Goal: Task Accomplishment & Management: Complete application form

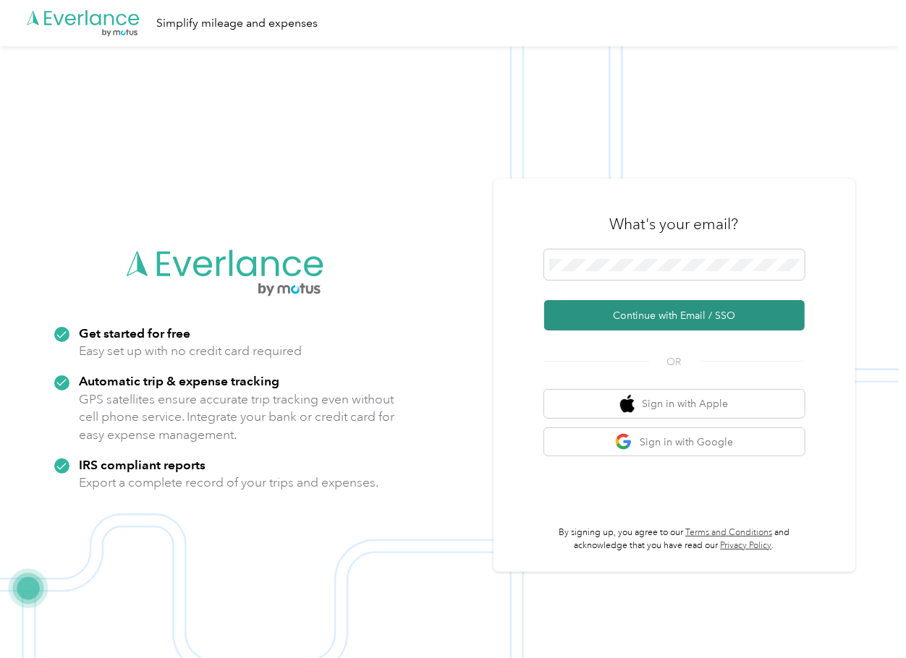
drag, startPoint x: 609, startPoint y: 310, endPoint x: 524, endPoint y: 335, distance: 89.0
click at [609, 310] on button "Continue with Email / SSO" at bounding box center [674, 315] width 260 height 30
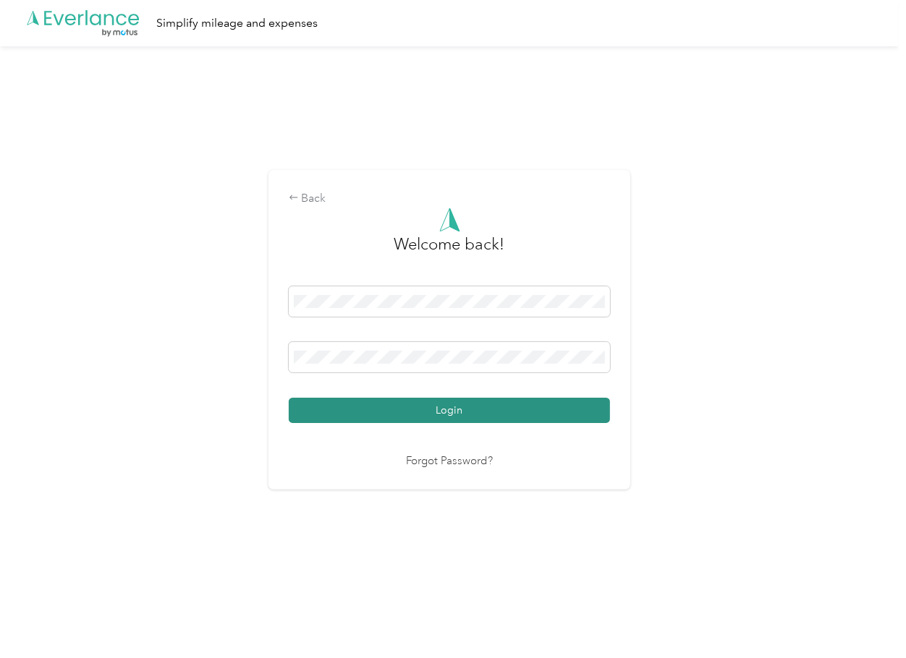
click at [365, 406] on button "Login" at bounding box center [449, 410] width 321 height 25
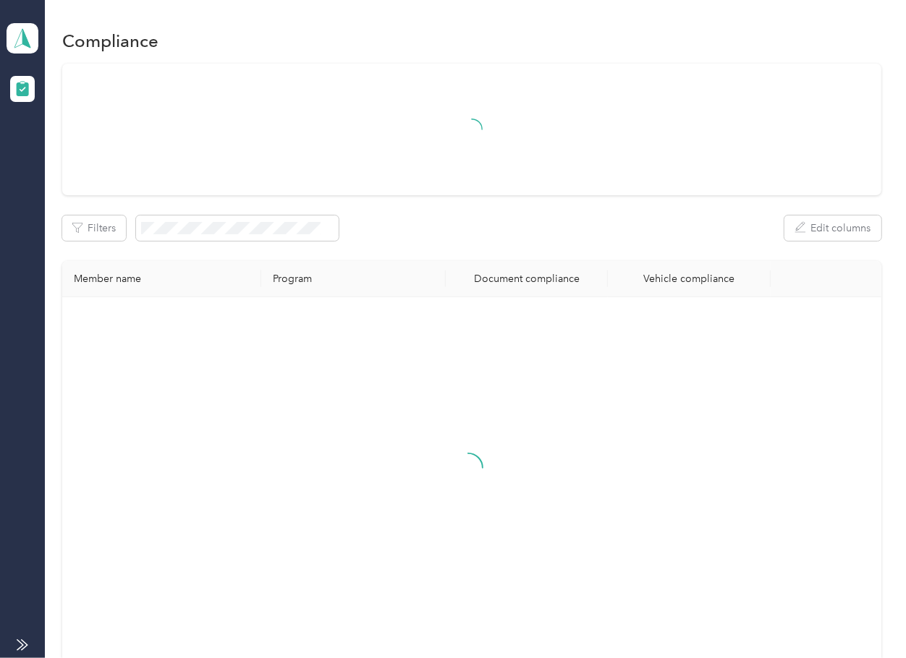
click at [579, 260] on div "Filters Edit columns Member name Program Document compliance Vehicle compliance" at bounding box center [471, 365] width 818 height 602
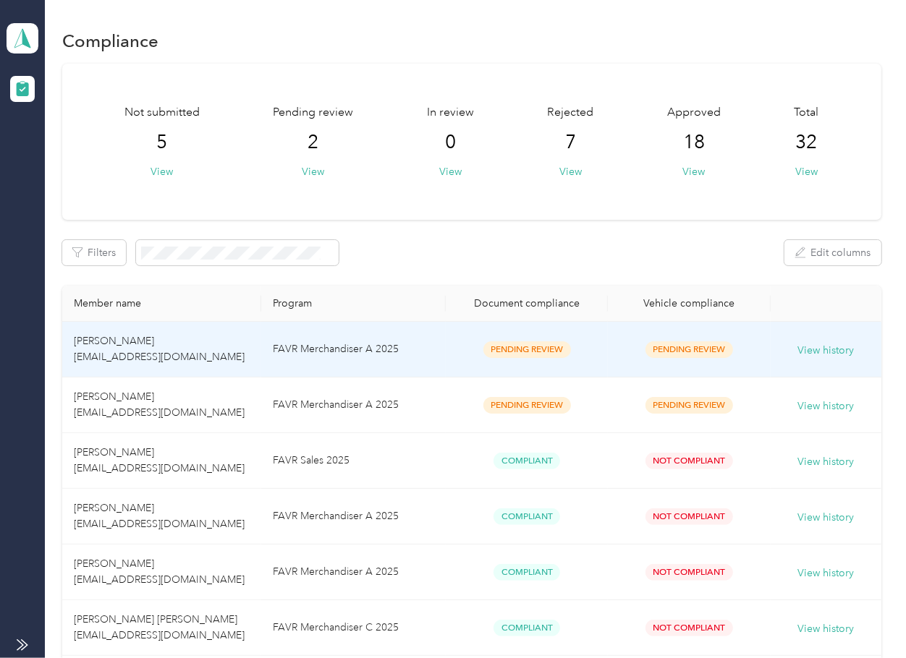
click at [450, 354] on td "Pending Review" at bounding box center [527, 350] width 162 height 56
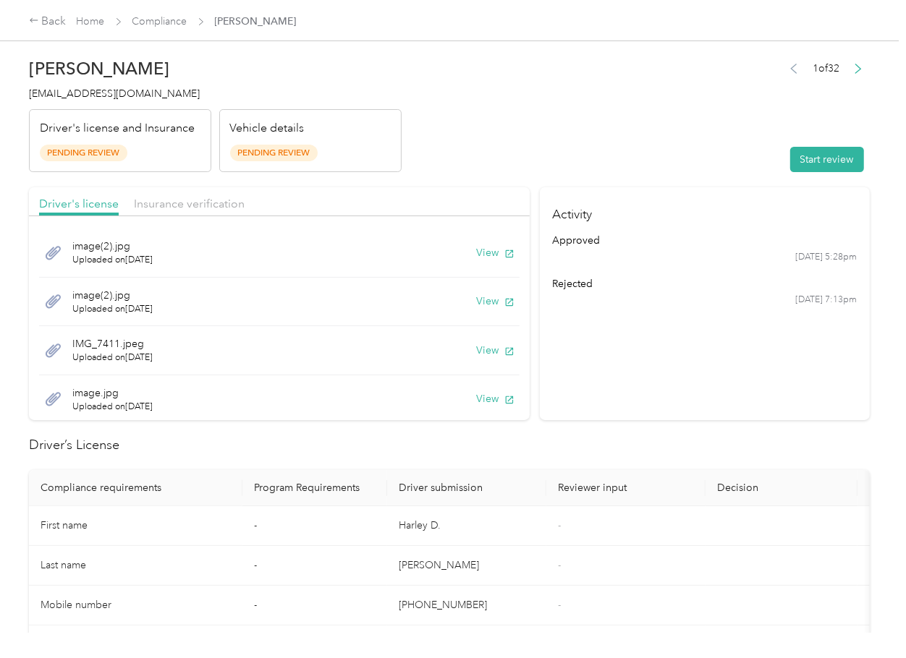
click at [490, 155] on header "[PERSON_NAME] [EMAIL_ADDRESS][DOMAIN_NAME] Driver's license and Insurance Pendi…" at bounding box center [449, 112] width 841 height 122
click at [678, 357] on section "Activity approved [DATE] 5:28pm rejected [DATE] 7:13pm" at bounding box center [705, 303] width 330 height 233
click at [477, 255] on button "View" at bounding box center [496, 252] width 38 height 15
click at [477, 302] on button "View" at bounding box center [496, 301] width 38 height 15
click at [477, 352] on button "View" at bounding box center [496, 350] width 38 height 15
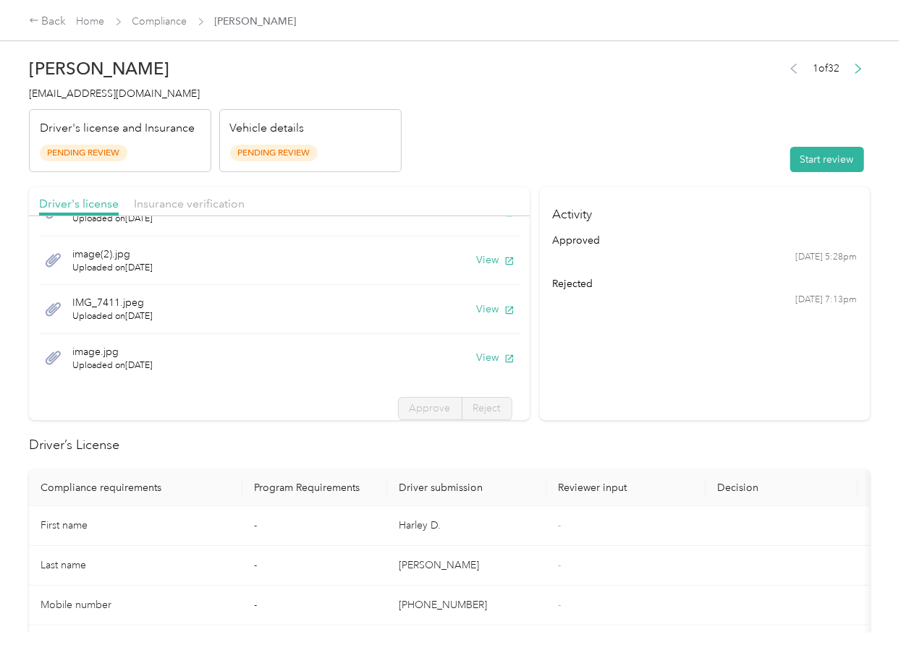
scroll to position [51, 0]
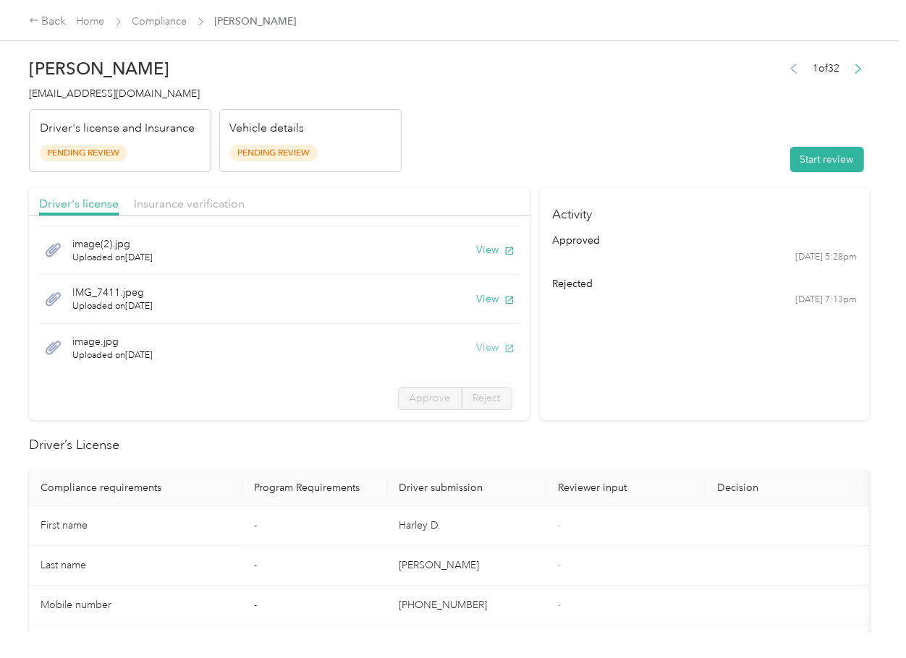
click at [477, 348] on button "View" at bounding box center [496, 347] width 38 height 15
drag, startPoint x: 265, startPoint y: 206, endPoint x: 197, endPoint y: 207, distance: 68.0
click at [265, 206] on div "Driver's license Insurance verification" at bounding box center [279, 201] width 501 height 29
click at [192, 207] on span "Insurance verification" at bounding box center [189, 204] width 111 height 14
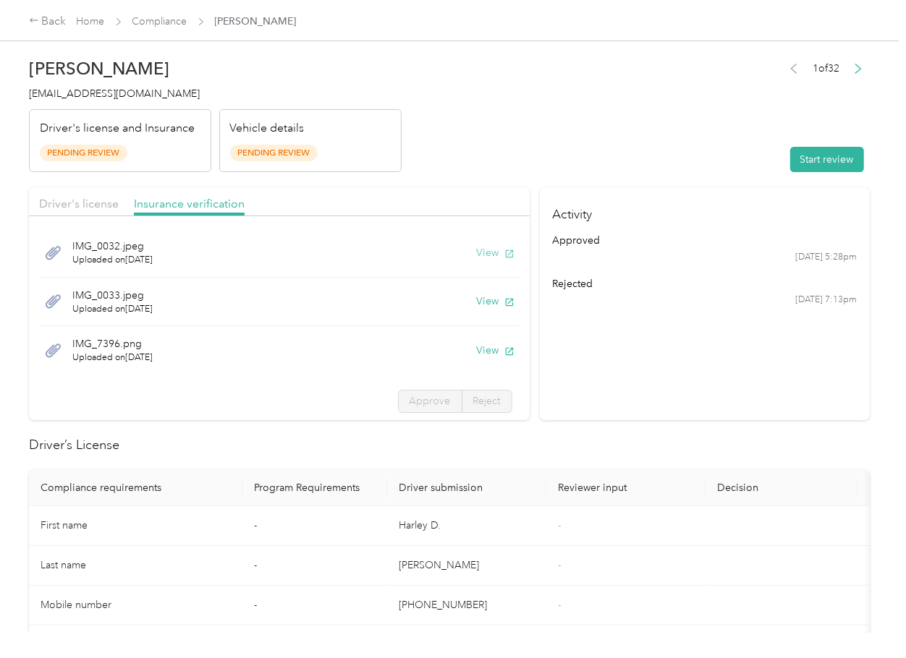
click at [504, 249] on icon "button" at bounding box center [509, 254] width 10 height 10
click at [478, 299] on button "View" at bounding box center [496, 301] width 38 height 15
click at [477, 353] on button "View" at bounding box center [496, 350] width 38 height 15
click at [712, 369] on section "Activity approved [DATE] 5:28pm rejected [DATE] 7:13pm" at bounding box center [705, 303] width 330 height 233
click at [791, 154] on button "Start review" at bounding box center [827, 159] width 74 height 25
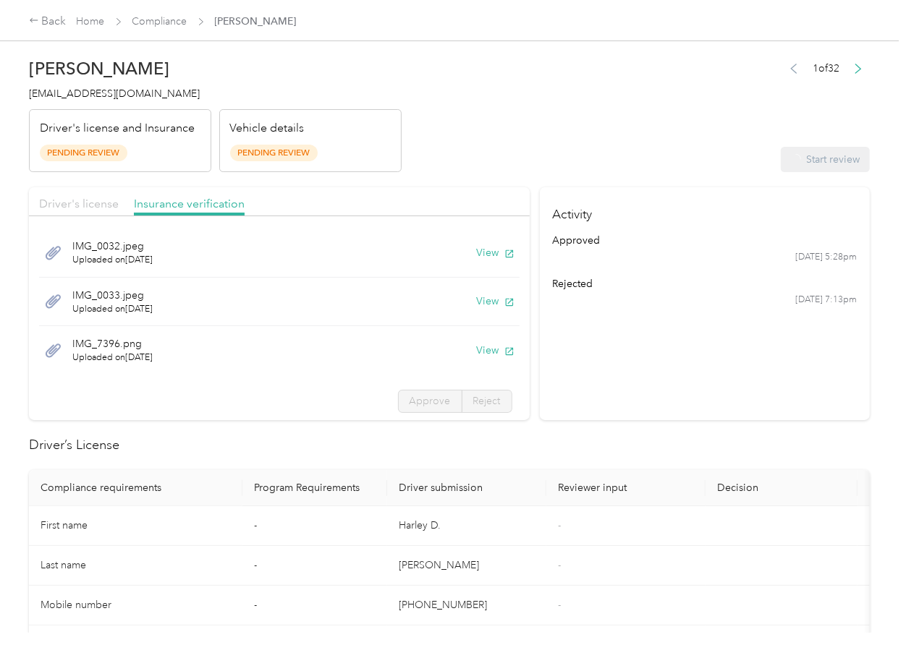
click at [49, 205] on span "Driver's license" at bounding box center [79, 204] width 80 height 14
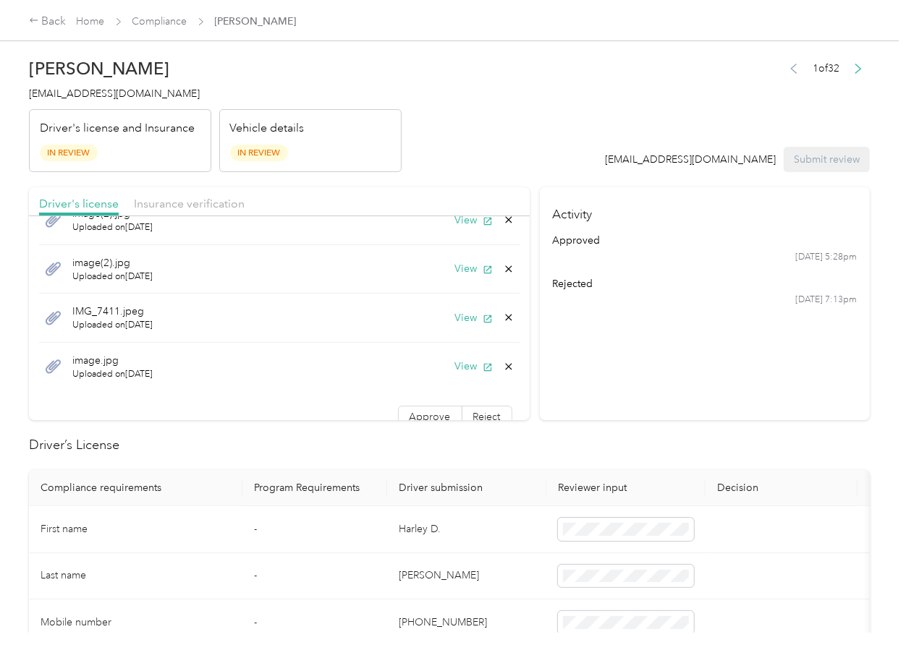
scroll to position [51, 0]
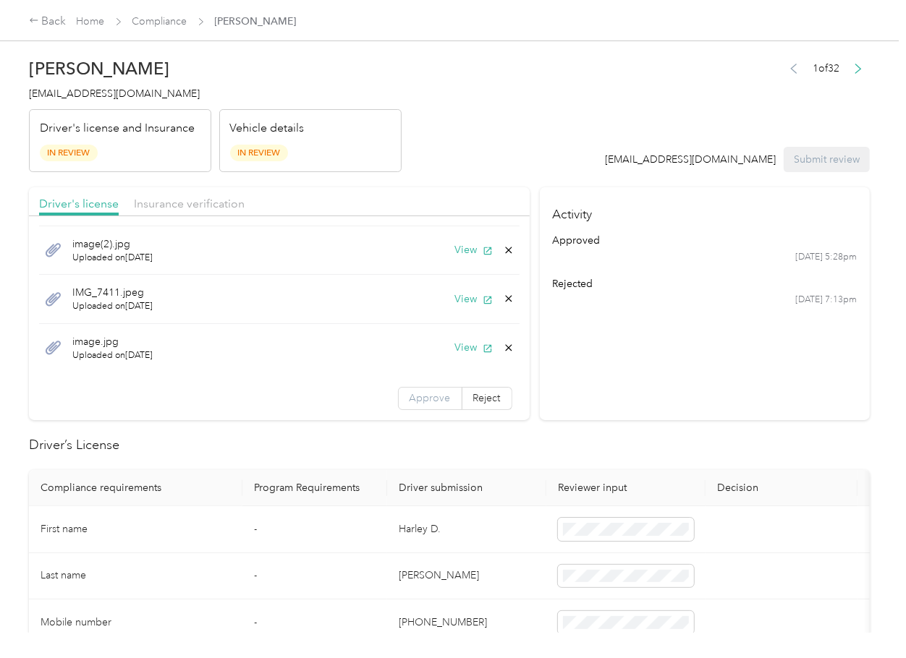
drag, startPoint x: 404, startPoint y: 400, endPoint x: 394, endPoint y: 403, distance: 10.5
click at [409, 401] on span "Approve" at bounding box center [429, 398] width 41 height 12
click at [186, 195] on div "Insurance verification" at bounding box center [189, 204] width 111 height 18
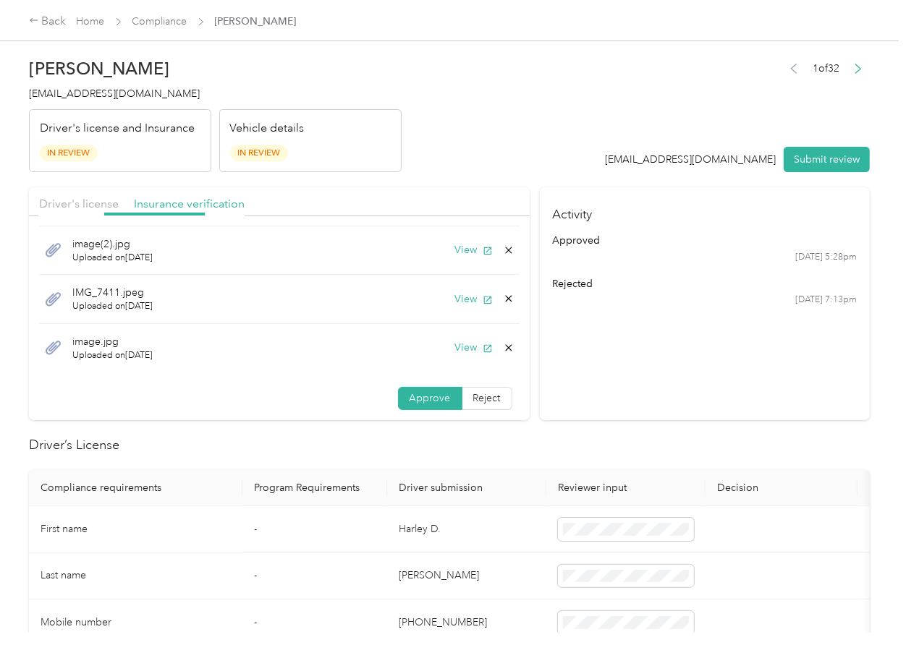
scroll to position [2, 0]
drag, startPoint x: 415, startPoint y: 398, endPoint x: 417, endPoint y: 444, distance: 46.3
click at [415, 398] on span "Approve" at bounding box center [429, 399] width 41 height 12
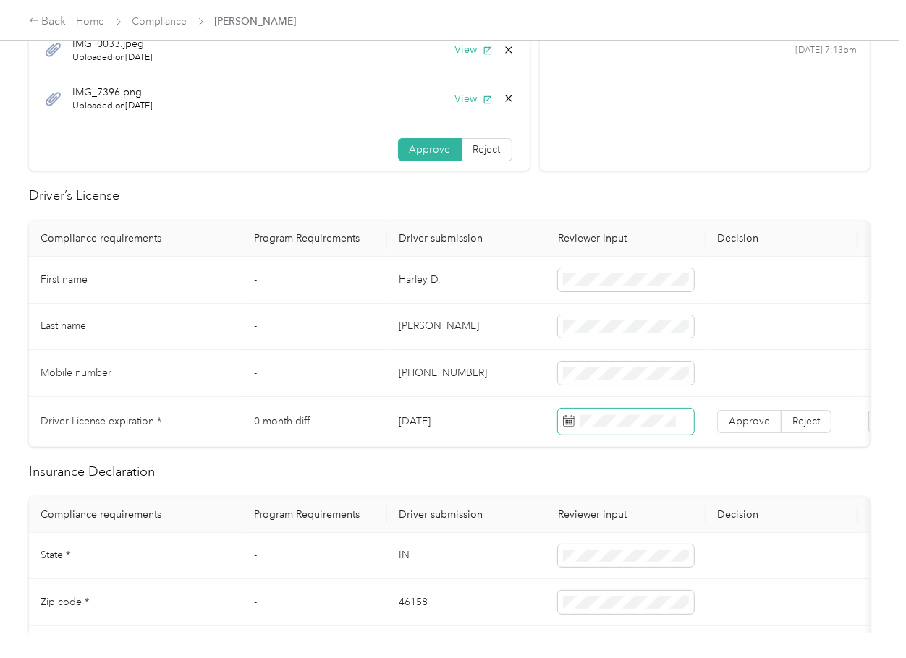
scroll to position [386, 0]
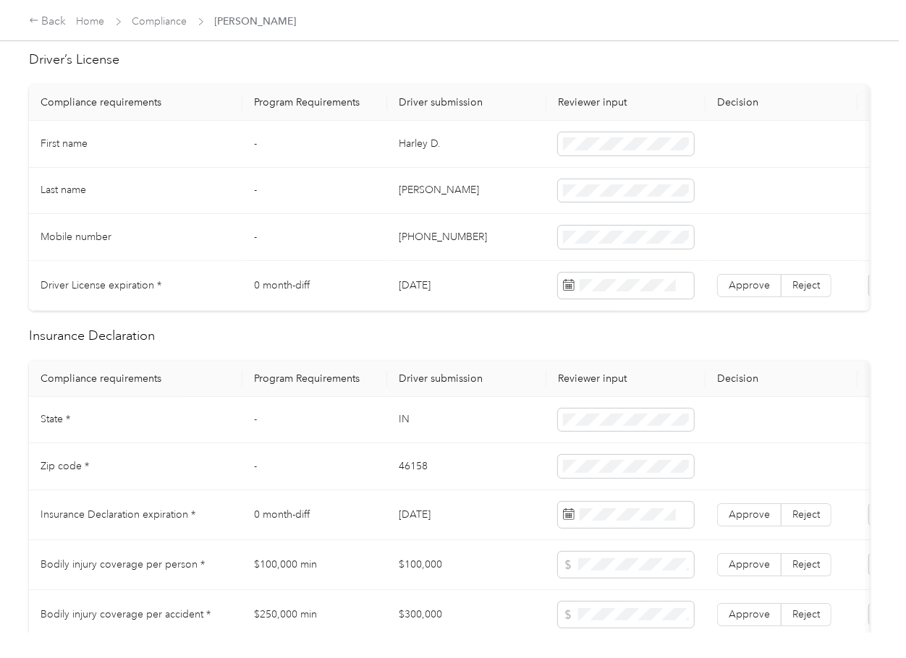
click at [438, 286] on td "[DATE]" at bounding box center [466, 286] width 159 height 50
copy td "[DATE]"
click at [598, 348] on div "Selected date [DATE]" at bounding box center [649, 330] width 182 height 51
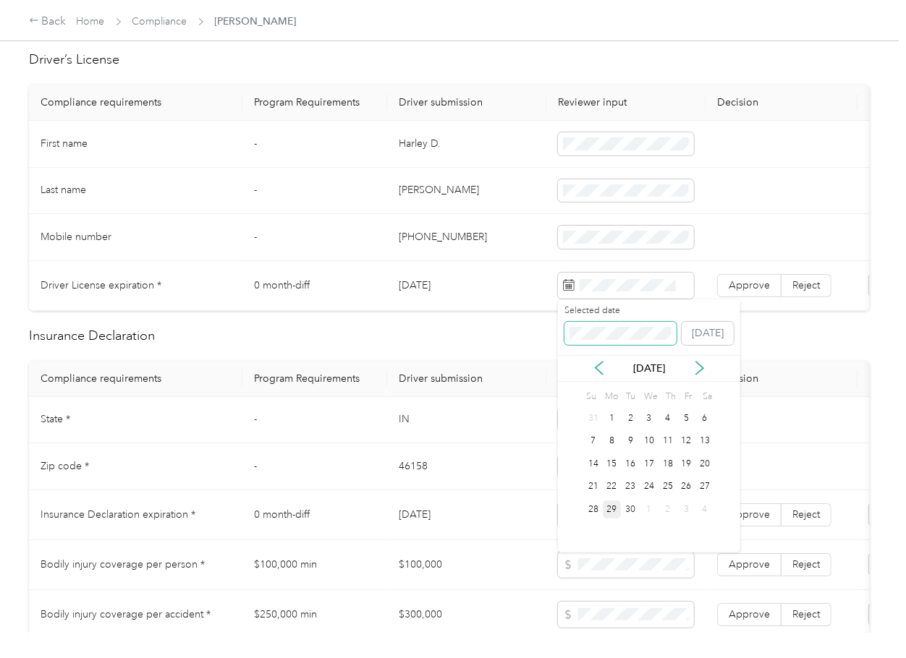
click at [610, 340] on span at bounding box center [620, 333] width 112 height 23
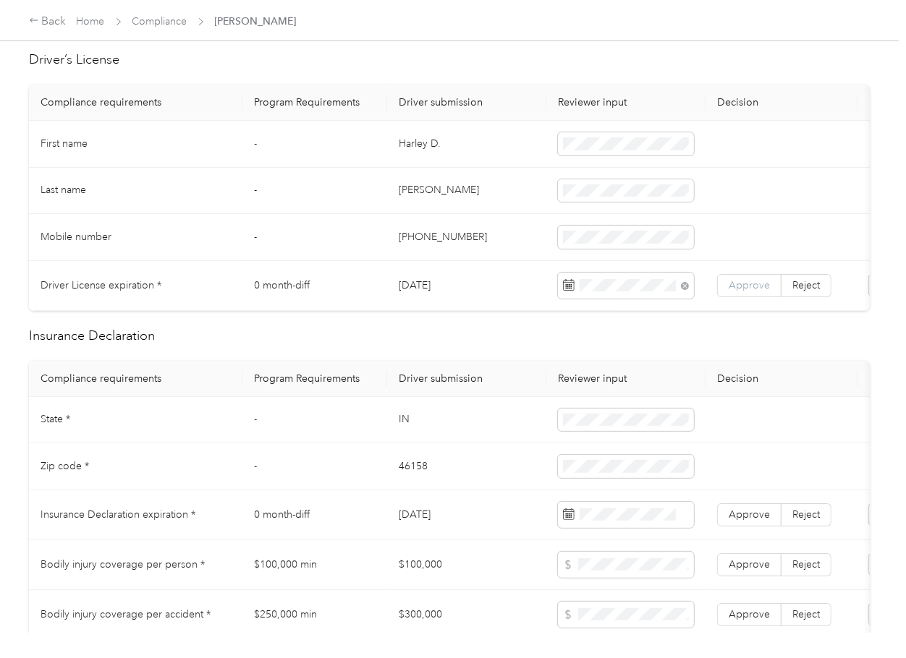
click at [736, 283] on span "Approve" at bounding box center [748, 285] width 41 height 12
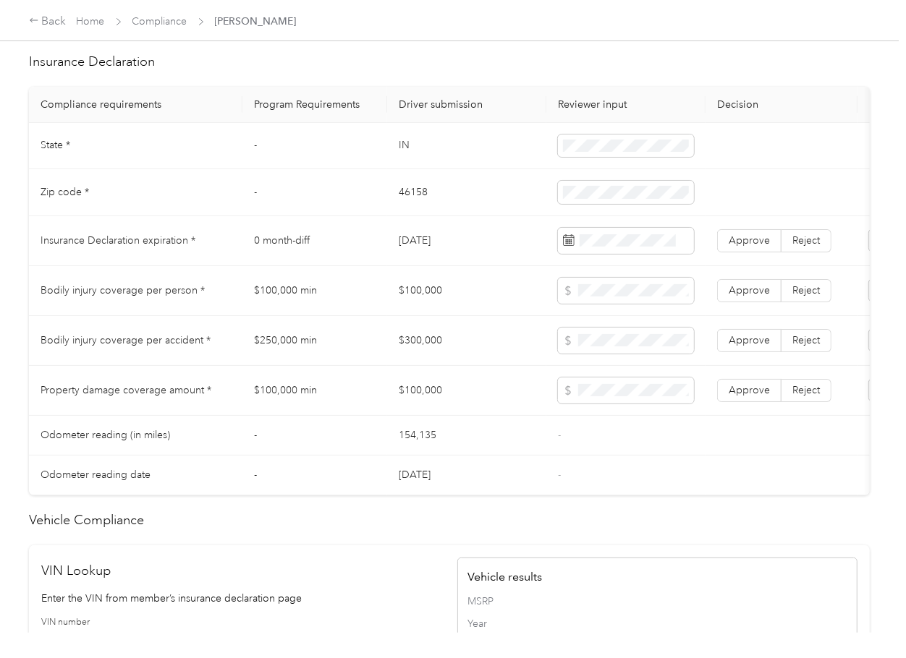
scroll to position [675, 0]
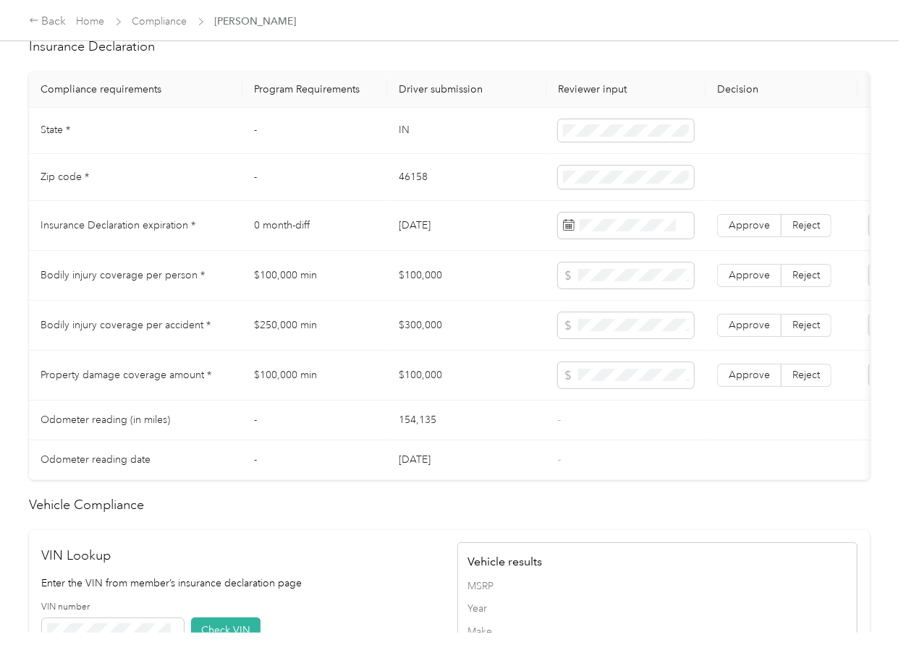
click at [407, 140] on td "IN" at bounding box center [466, 131] width 159 height 47
copy td "IN"
click at [560, 143] on span at bounding box center [626, 130] width 136 height 23
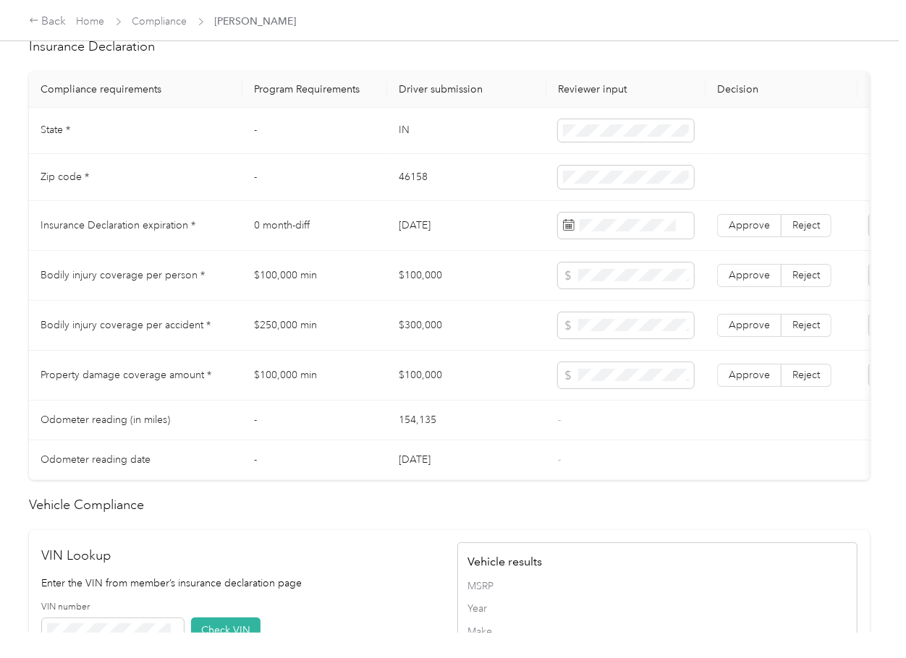
click at [403, 190] on td "46158" at bounding box center [466, 177] width 159 height 47
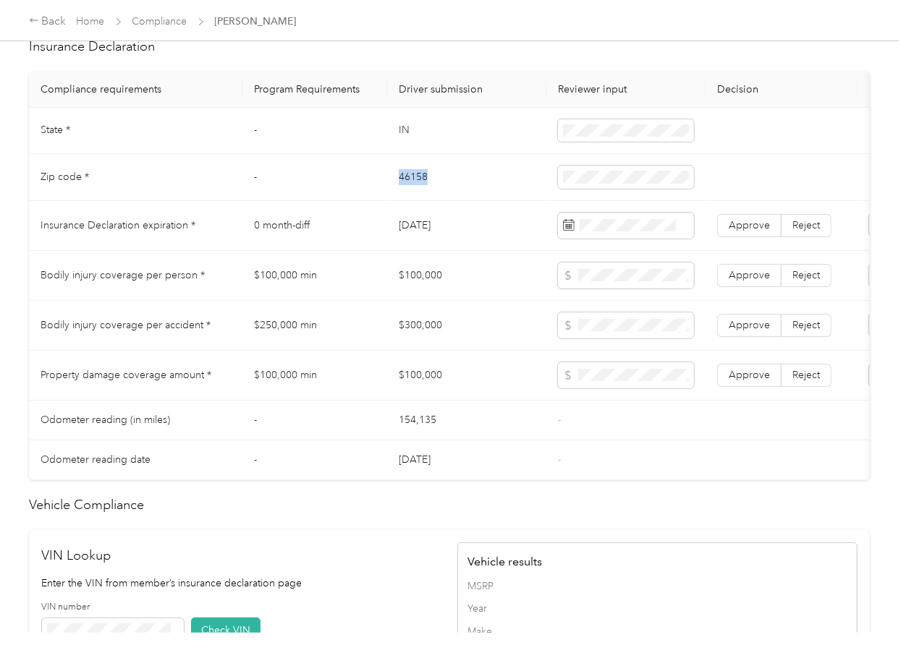
copy td "46158"
click at [589, 177] on td at bounding box center [625, 177] width 159 height 47
click at [749, 231] on span "Approve" at bounding box center [748, 225] width 41 height 12
click at [455, 274] on td "$100,000" at bounding box center [466, 276] width 159 height 50
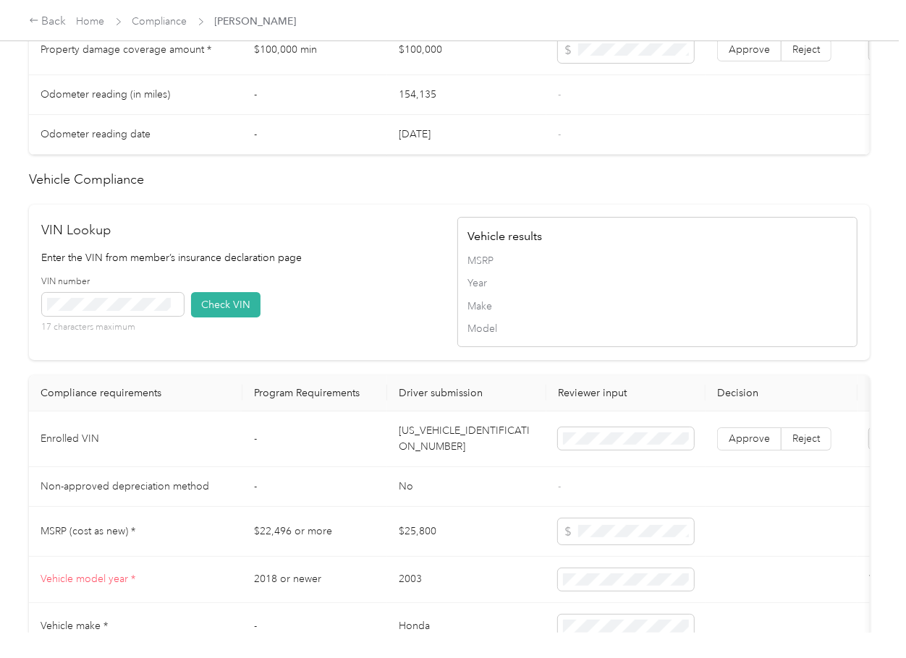
scroll to position [1219, 0]
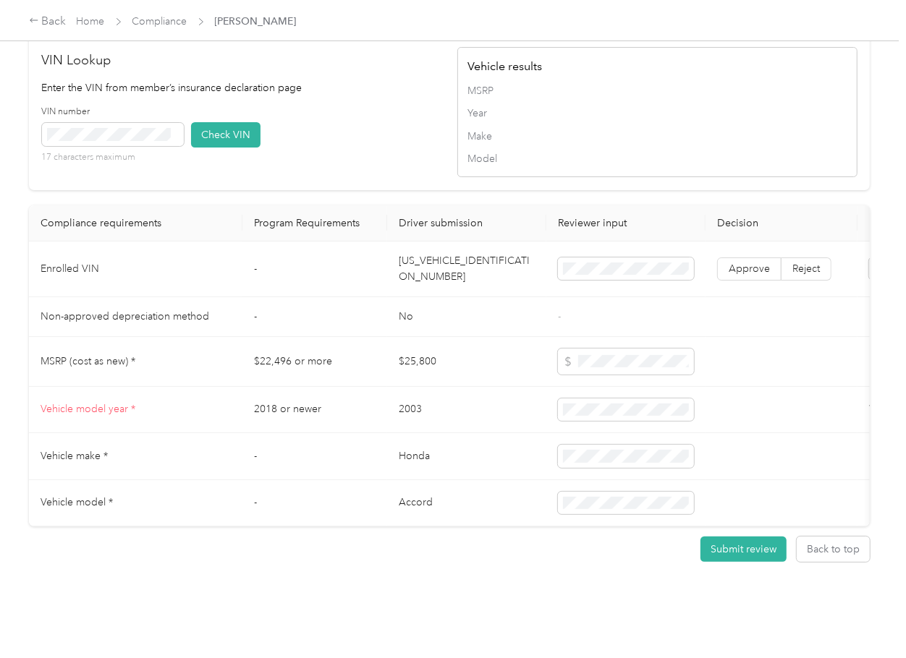
click at [417, 242] on td "[US_VEHICLE_IDENTIFICATION_NUMBER]" at bounding box center [466, 270] width 159 height 56
copy td "[US_VEHICLE_IDENTIFICATION_NUMBER]"
click at [310, 119] on div "VIN number 17 characters maximum Check VIN" at bounding box center [242, 140] width 400 height 69
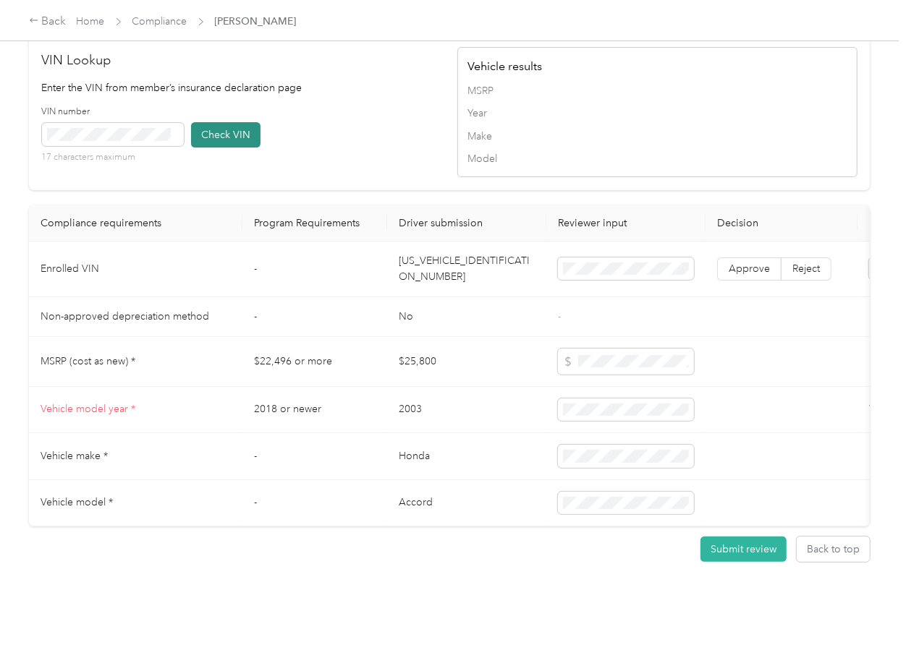
click at [229, 122] on button "Check VIN" at bounding box center [225, 134] width 69 height 25
click at [741, 263] on span "Approve" at bounding box center [748, 269] width 41 height 12
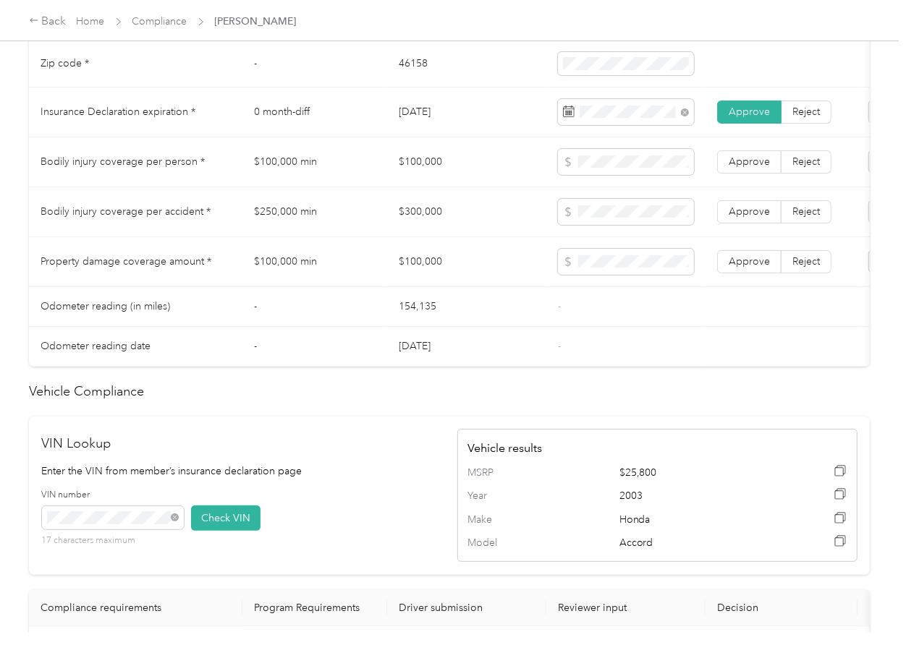
scroll to position [736, 0]
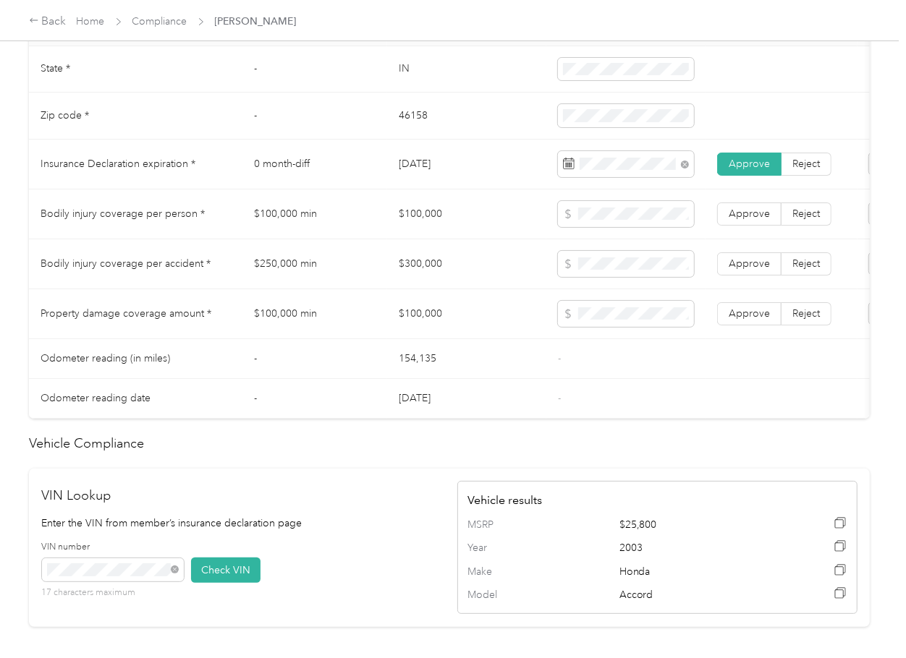
click at [429, 226] on td "$100,000" at bounding box center [466, 215] width 159 height 50
copy td "$100,000"
click at [438, 279] on td "$300,000" at bounding box center [466, 264] width 159 height 50
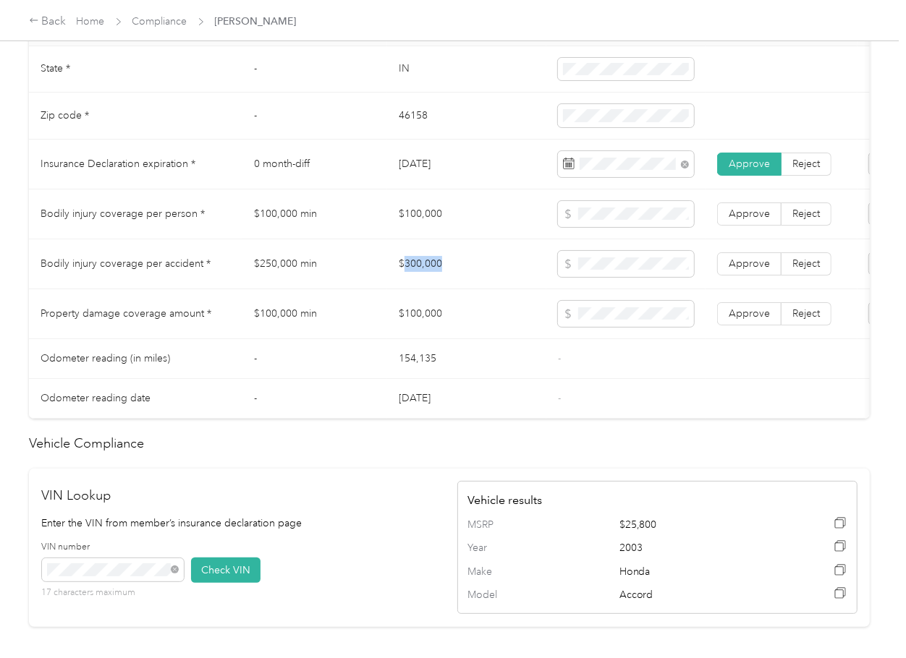
click at [438, 279] on td "$300,000" at bounding box center [466, 264] width 159 height 50
copy td "$300,000"
click at [757, 270] on span "Approve" at bounding box center [748, 264] width 41 height 12
click at [756, 220] on span "Approve" at bounding box center [748, 214] width 41 height 12
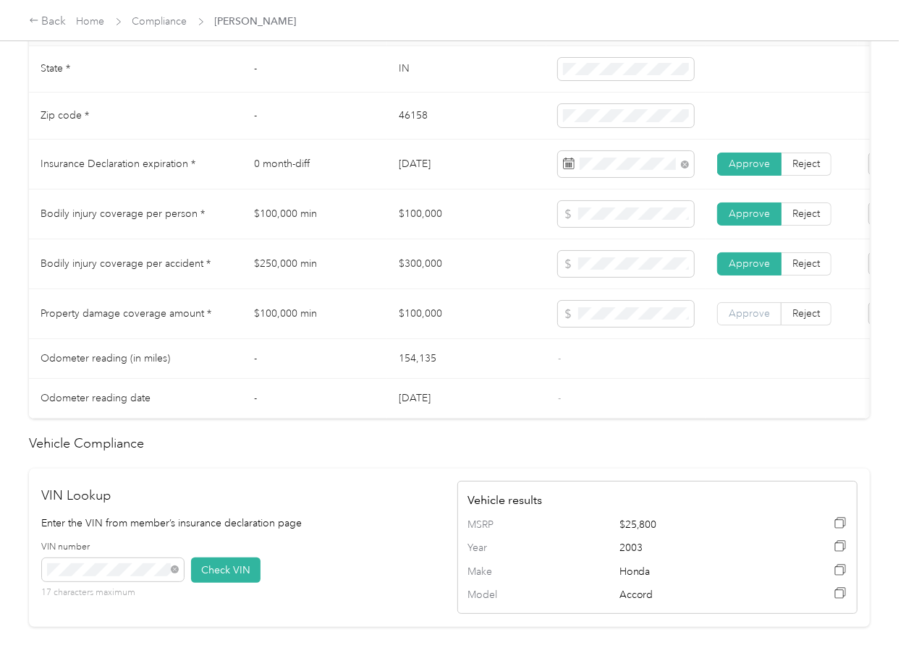
click at [741, 326] on label "Approve" at bounding box center [749, 313] width 64 height 23
click at [379, 289] on td "$250,000 min" at bounding box center [314, 264] width 145 height 50
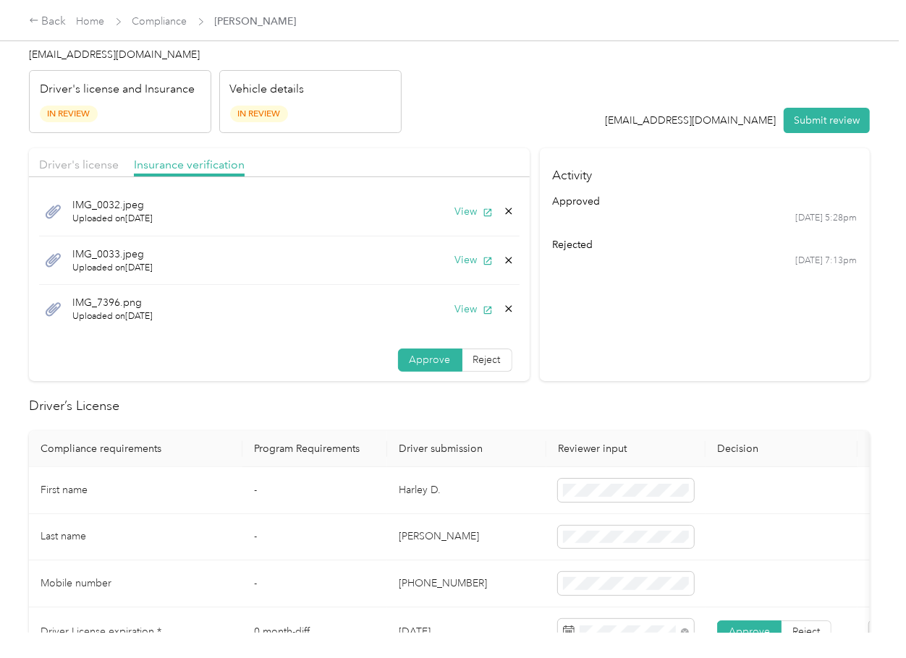
scroll to position [0, 0]
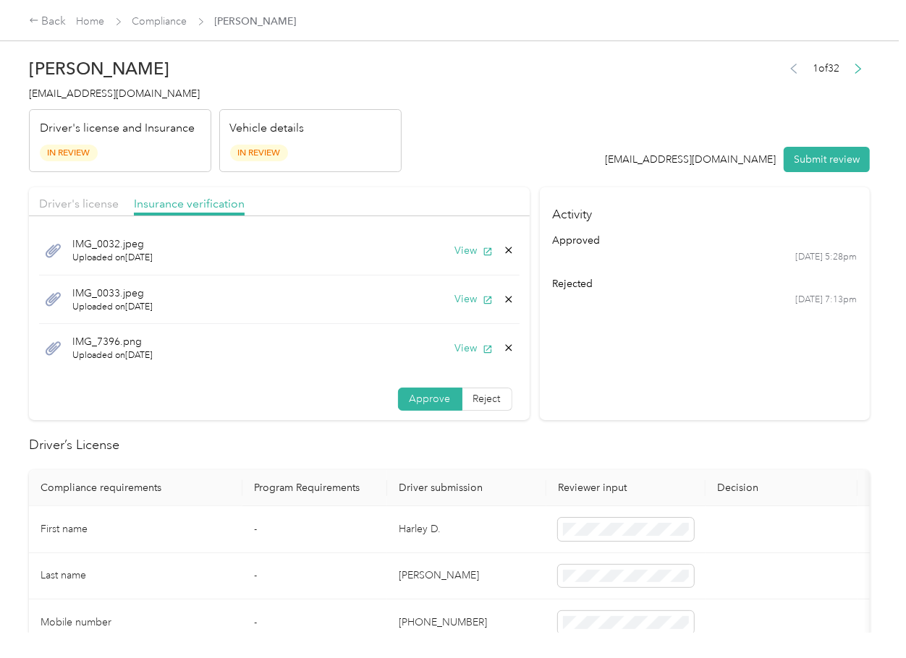
click at [503, 351] on icon at bounding box center [509, 348] width 12 height 12
click at [450, 360] on button "Yes" at bounding box center [453, 358] width 28 height 23
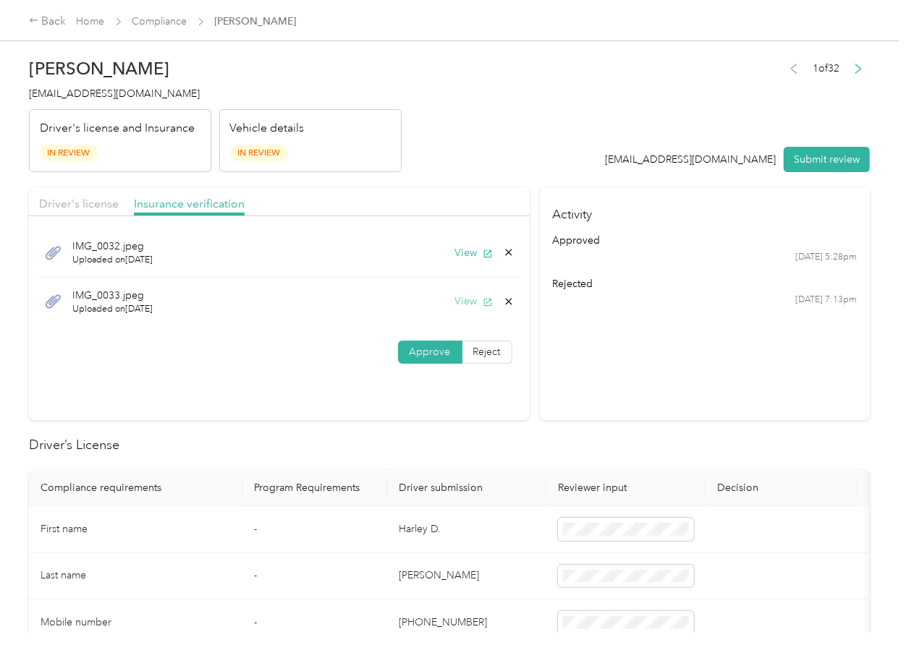
click at [475, 305] on button "View" at bounding box center [474, 301] width 38 height 15
click at [467, 245] on button "View" at bounding box center [474, 252] width 38 height 15
click at [81, 203] on span "Driver's license" at bounding box center [79, 204] width 80 height 14
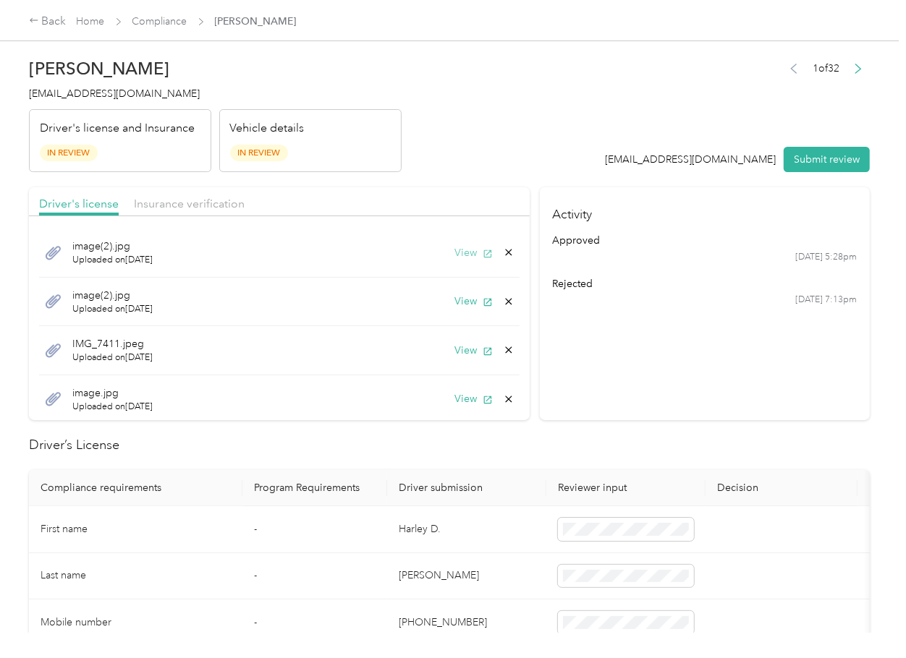
click at [455, 254] on button "View" at bounding box center [474, 252] width 38 height 15
click at [455, 300] on button "View" at bounding box center [474, 301] width 38 height 15
click at [503, 296] on icon at bounding box center [509, 302] width 12 height 12
click at [455, 307] on button "Yes" at bounding box center [453, 311] width 28 height 23
click at [461, 304] on button "View" at bounding box center [474, 301] width 38 height 15
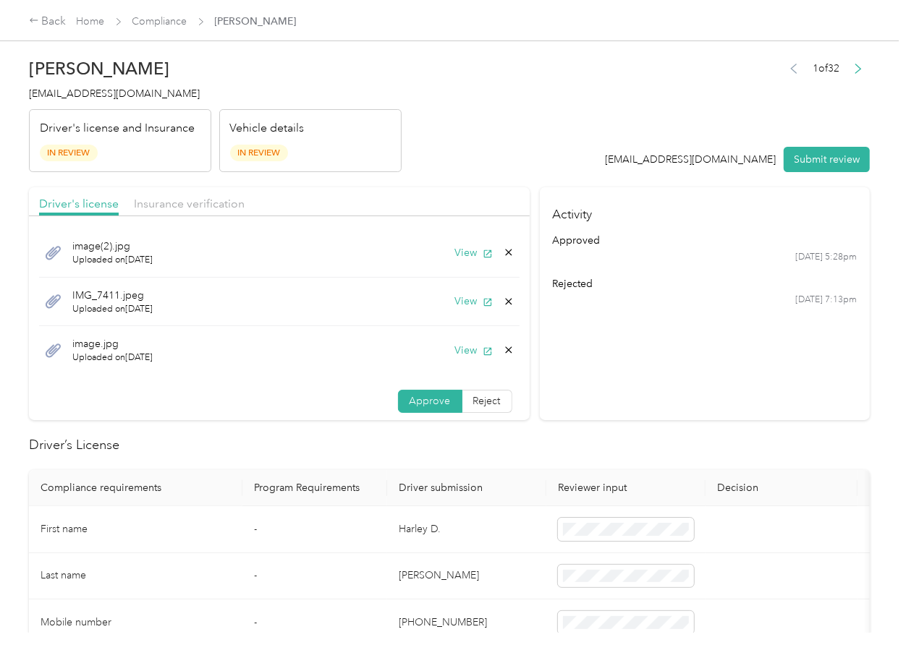
click at [503, 296] on icon at bounding box center [509, 302] width 12 height 12
click at [449, 306] on button "Yes" at bounding box center [453, 313] width 28 height 23
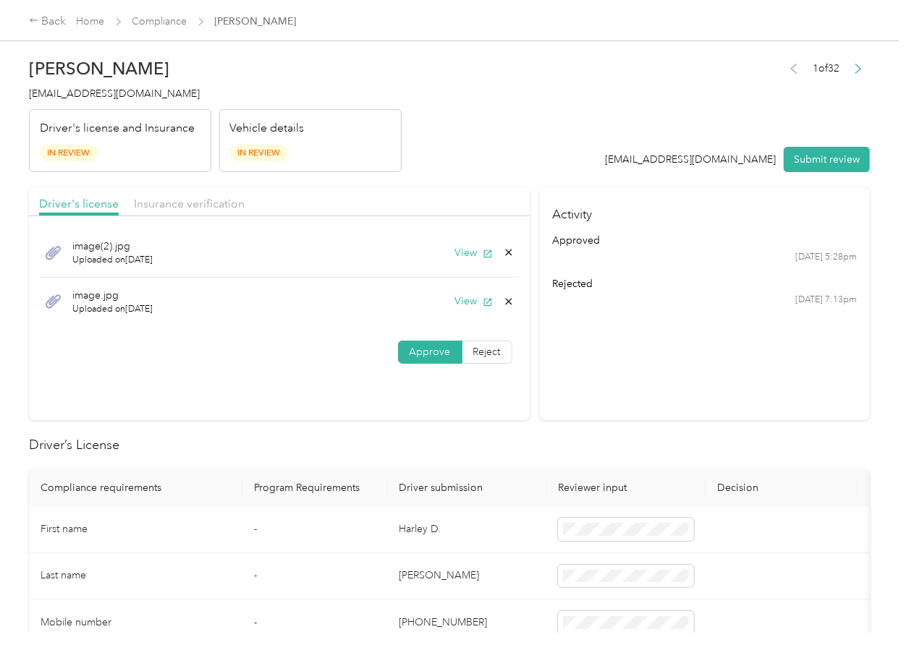
drag, startPoint x: 459, startPoint y: 305, endPoint x: 422, endPoint y: 337, distance: 48.7
click at [459, 304] on button "View" at bounding box center [474, 301] width 38 height 15
click at [506, 302] on icon at bounding box center [509, 302] width 12 height 12
click at [475, 307] on button "Yes" at bounding box center [468, 312] width 28 height 23
drag, startPoint x: 515, startPoint y: 422, endPoint x: 508, endPoint y: 432, distance: 12.4
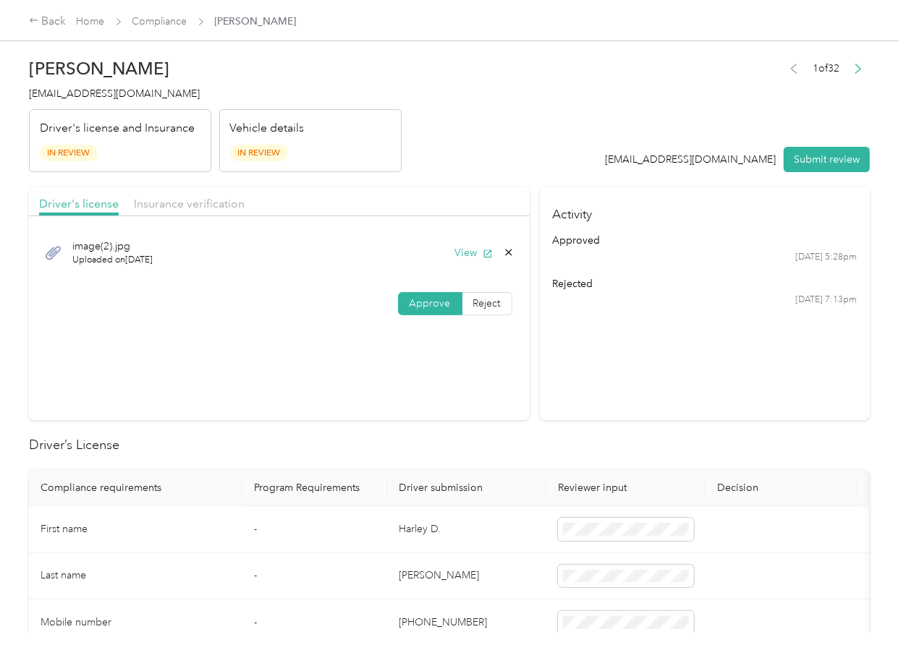
click at [806, 163] on button "Submit review" at bounding box center [826, 159] width 86 height 25
click at [54, 101] on h4 "[EMAIL_ADDRESS][DOMAIN_NAME]" at bounding box center [215, 93] width 373 height 15
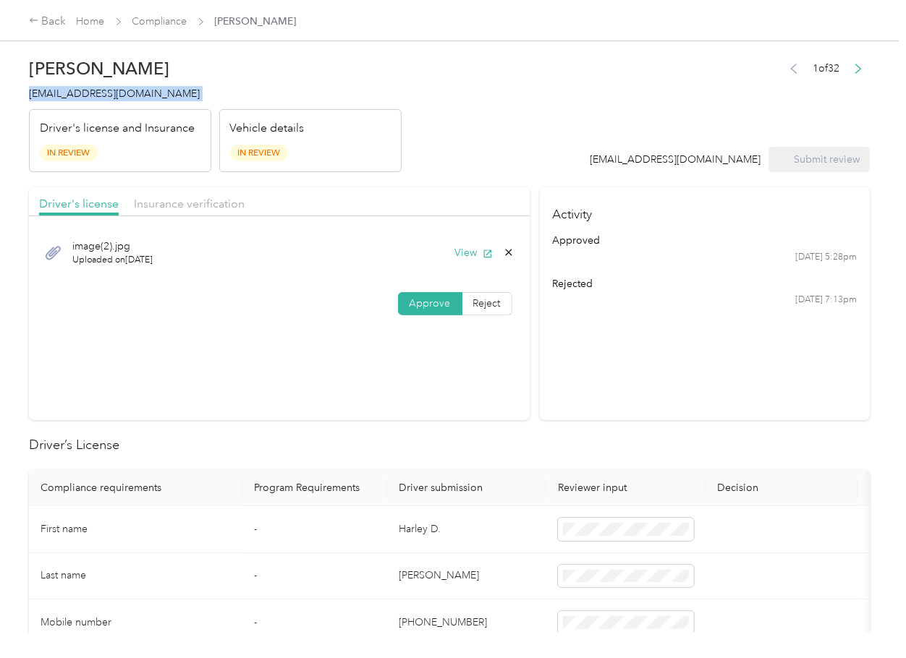
click at [54, 101] on h4 "[EMAIL_ADDRESS][DOMAIN_NAME]" at bounding box center [215, 93] width 373 height 15
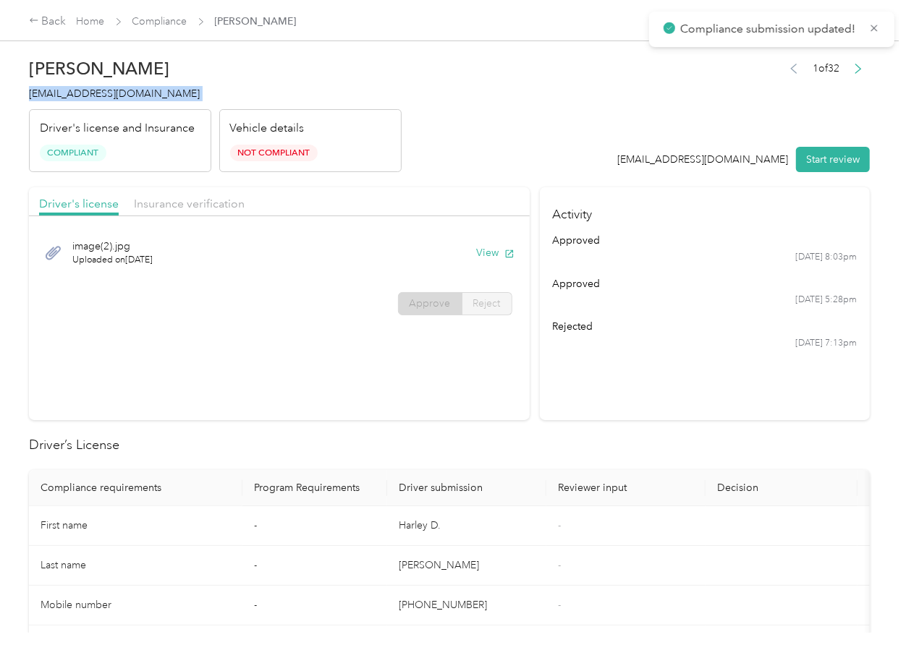
copy span "[EMAIL_ADDRESS][DOMAIN_NAME]"
click at [577, 412] on section "Activity approved [DATE] 8:03pm approved [DATE] 5:28pm rejected [DATE] 7:13pm" at bounding box center [705, 303] width 330 height 233
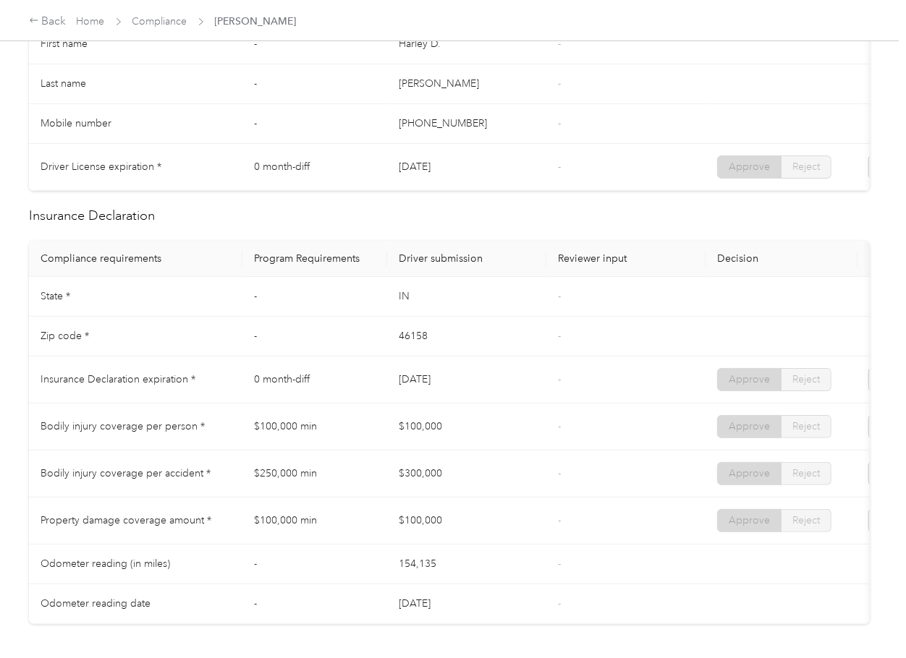
scroll to position [675, 0]
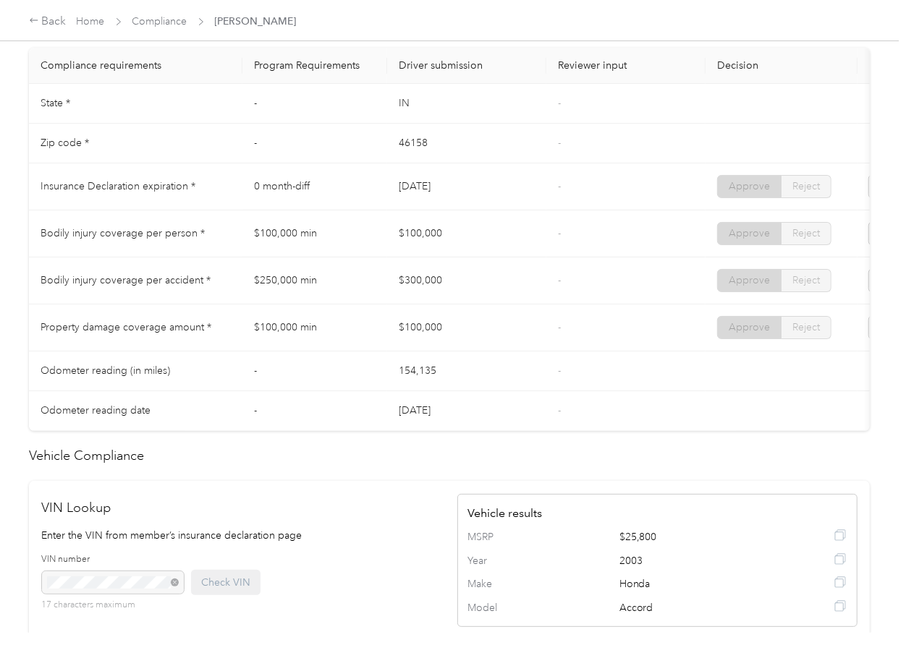
drag, startPoint x: 407, startPoint y: 235, endPoint x: 432, endPoint y: 229, distance: 26.0
click at [425, 229] on td "$100,000" at bounding box center [466, 234] width 159 height 47
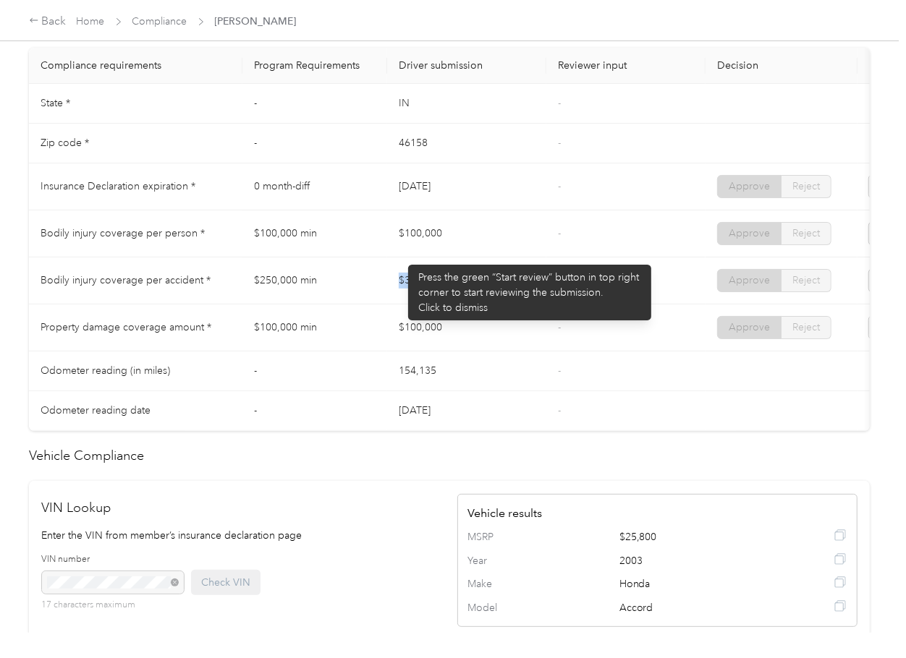
click at [443, 283] on td "$300,000" at bounding box center [466, 281] width 159 height 47
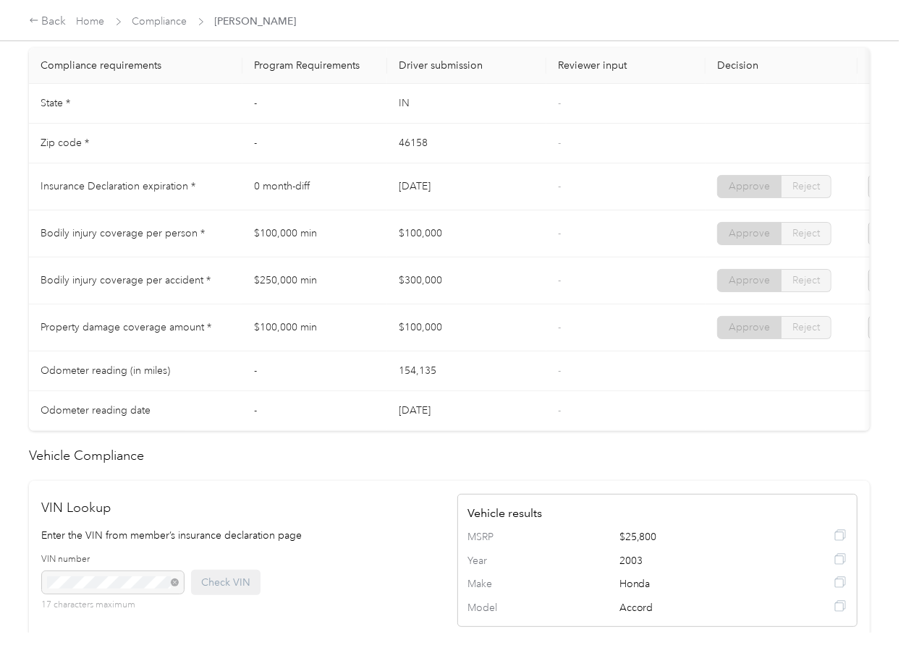
drag, startPoint x: 407, startPoint y: 331, endPoint x: 506, endPoint y: 331, distance: 99.1
click at [459, 331] on tr "Property damage coverage amount * $100,000 min $100,000 - Approve Reject" at bounding box center [539, 328] width 1020 height 47
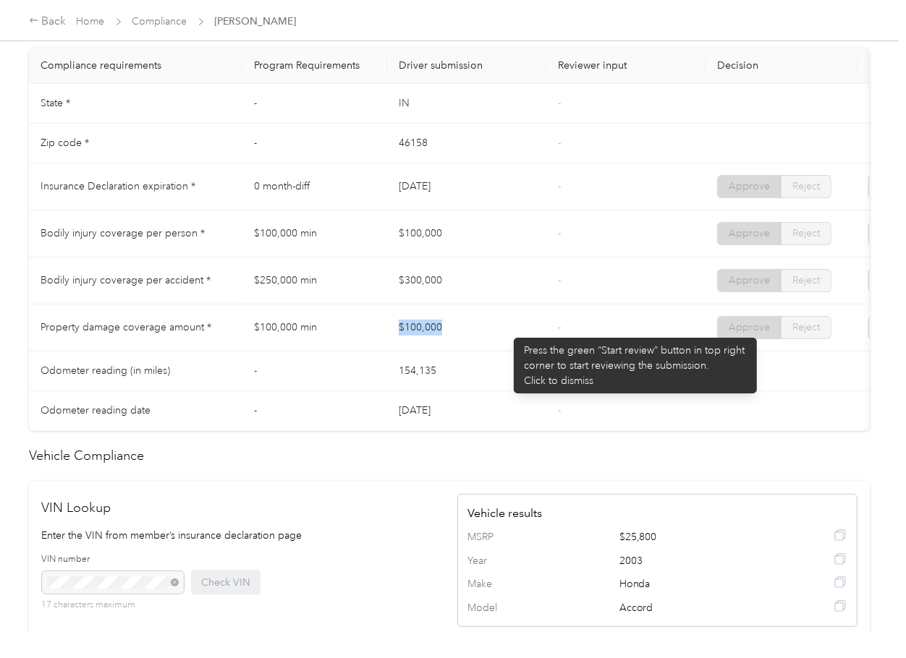
click at [506, 331] on td "$100,000" at bounding box center [466, 328] width 159 height 47
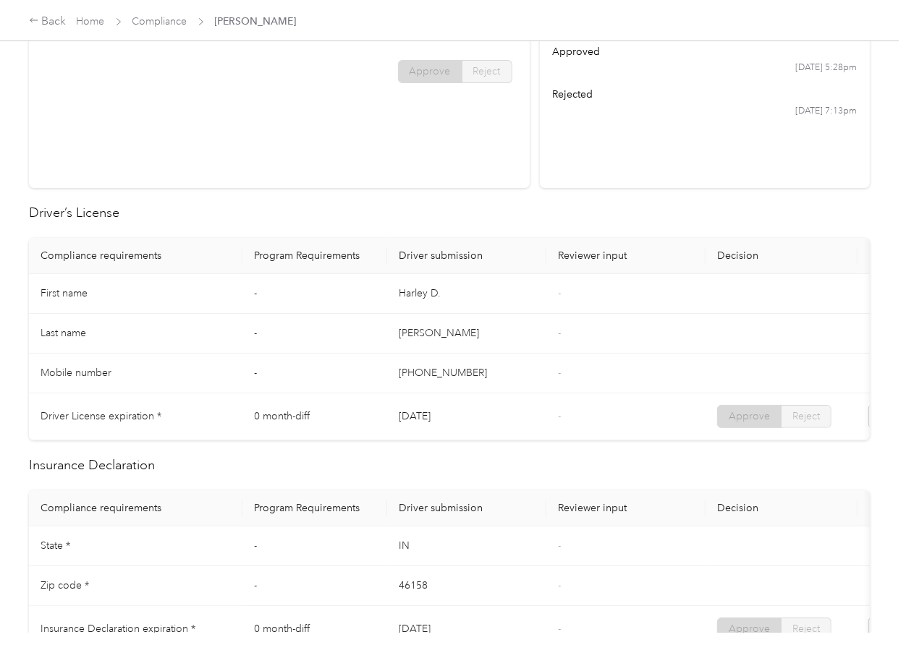
scroll to position [0, 0]
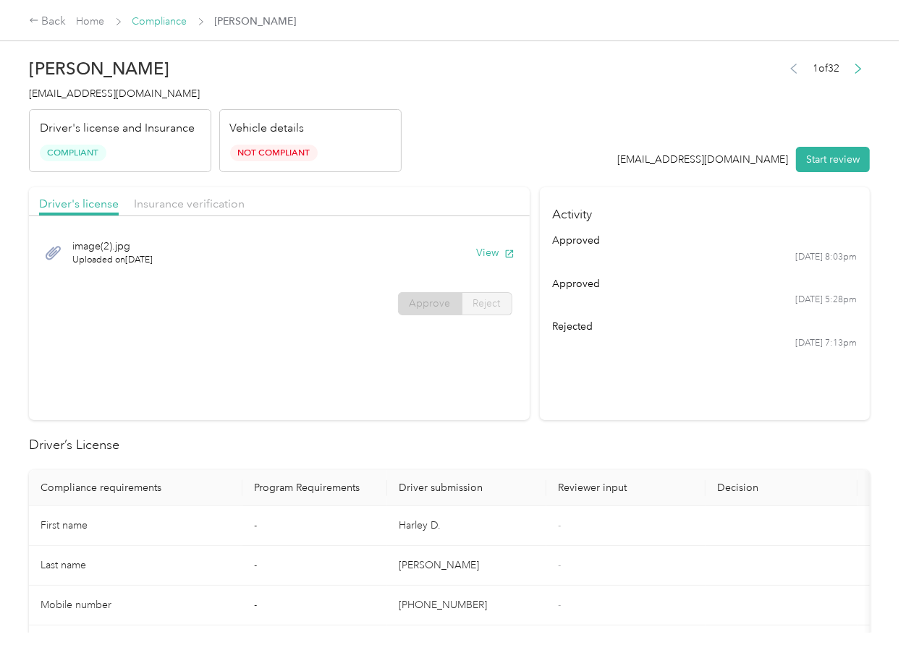
click at [164, 22] on link "Compliance" at bounding box center [159, 21] width 55 height 12
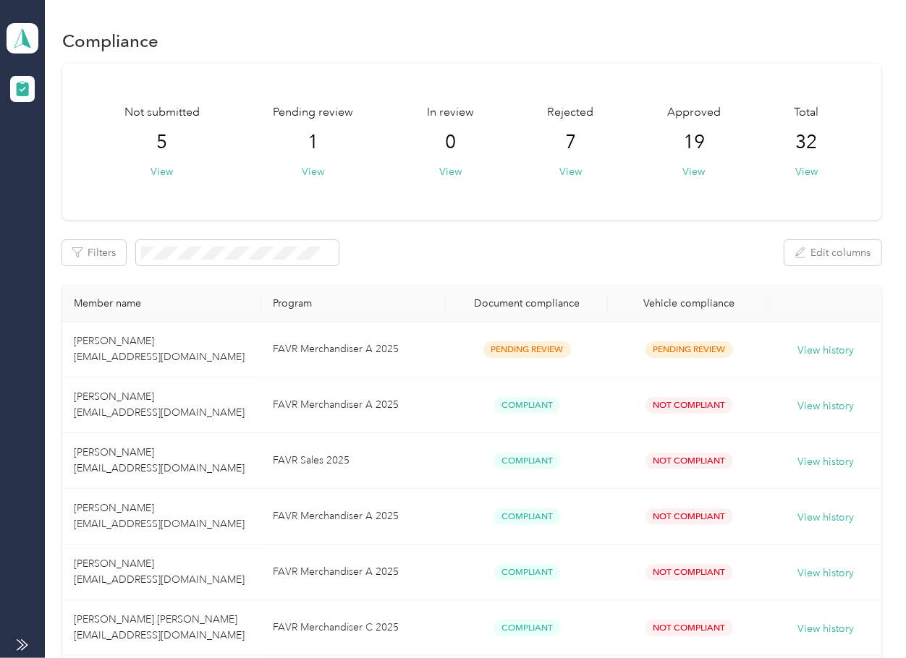
drag, startPoint x: 577, startPoint y: 239, endPoint x: 522, endPoint y: 271, distance: 63.9
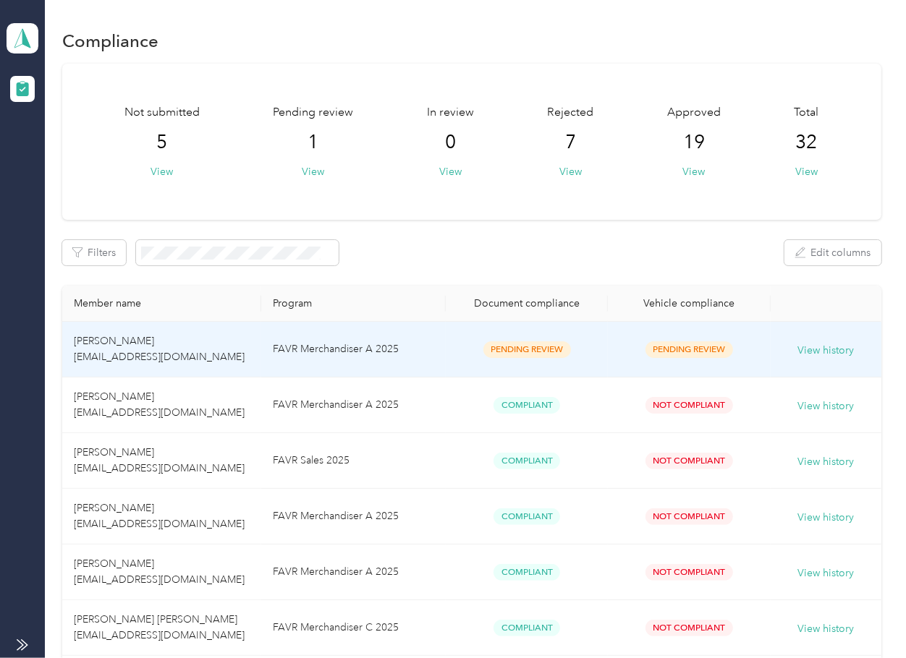
click at [202, 333] on td "[PERSON_NAME] [EMAIL_ADDRESS][DOMAIN_NAME]" at bounding box center [161, 350] width 199 height 56
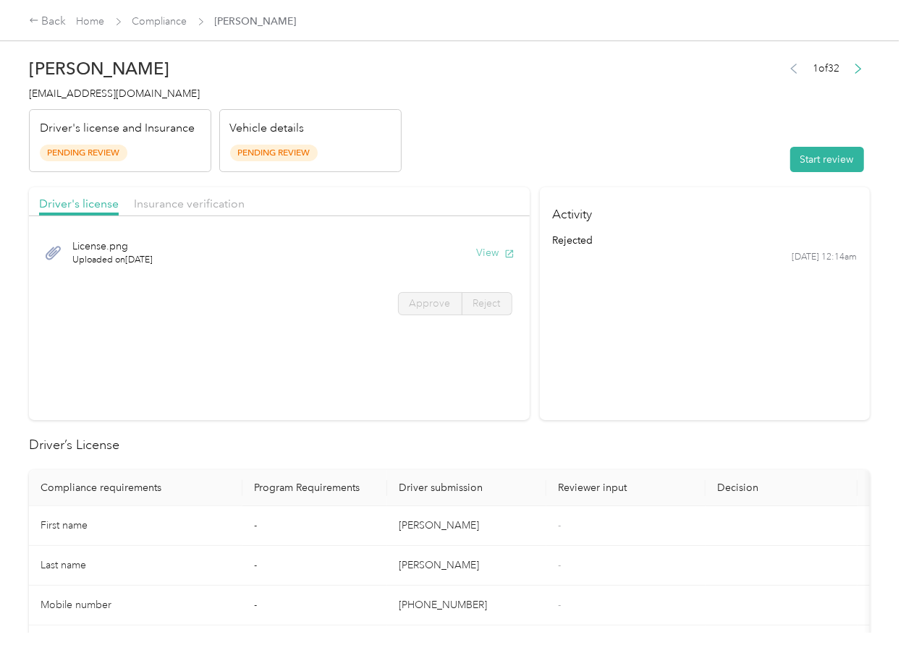
click at [480, 258] on button "View" at bounding box center [496, 252] width 38 height 15
click at [190, 192] on div "Driver's license Insurance verification" at bounding box center [279, 201] width 501 height 29
click at [181, 202] on span "Insurance verification" at bounding box center [189, 204] width 111 height 14
click at [199, 203] on span "Insurance verification" at bounding box center [189, 204] width 111 height 14
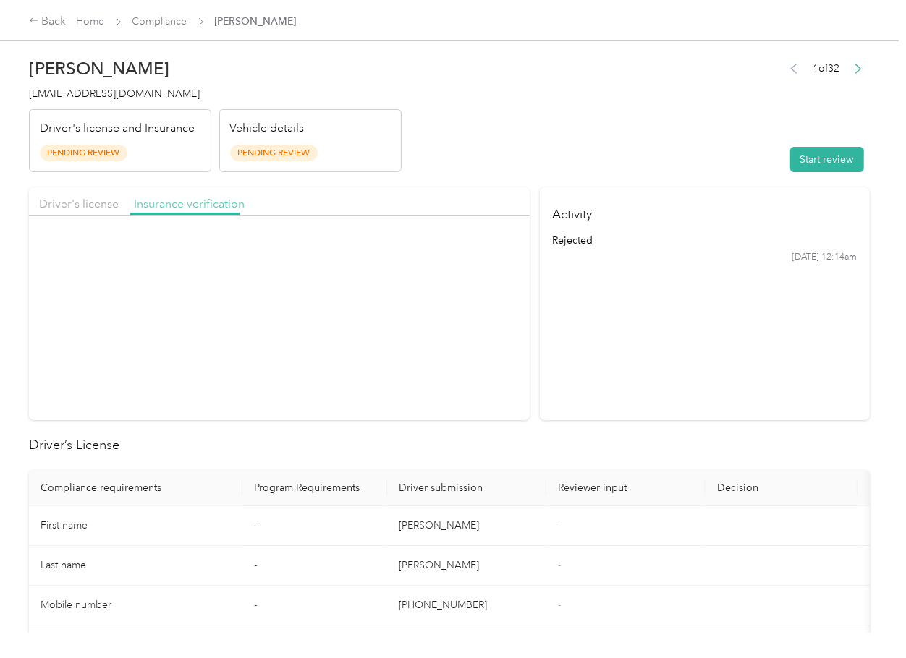
click at [184, 203] on span "Insurance verification" at bounding box center [189, 204] width 111 height 14
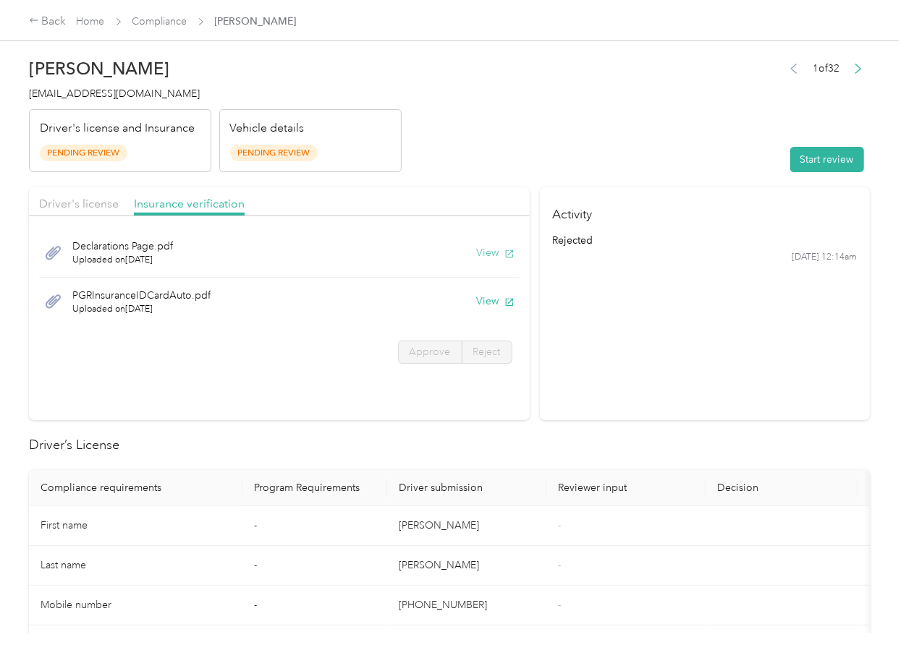
click at [481, 255] on button "View" at bounding box center [496, 252] width 38 height 15
click at [486, 302] on button "View" at bounding box center [496, 301] width 38 height 15
drag, startPoint x: 606, startPoint y: 182, endPoint x: 829, endPoint y: 163, distance: 223.6
click at [829, 163] on button "Start review" at bounding box center [827, 159] width 74 height 25
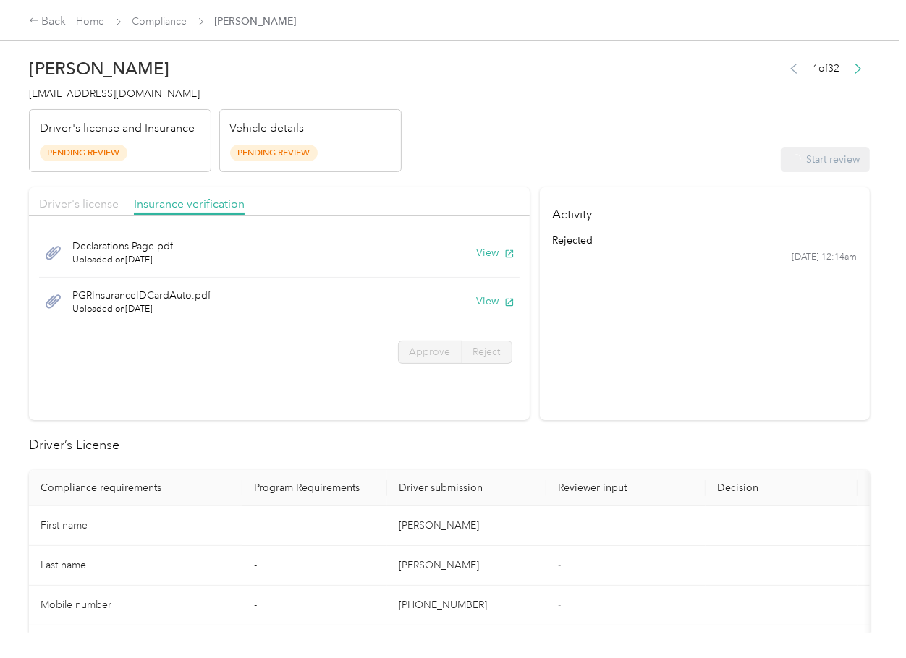
click at [89, 210] on span "Driver's license" at bounding box center [79, 204] width 80 height 14
click at [93, 205] on span "Driver's license" at bounding box center [79, 204] width 80 height 14
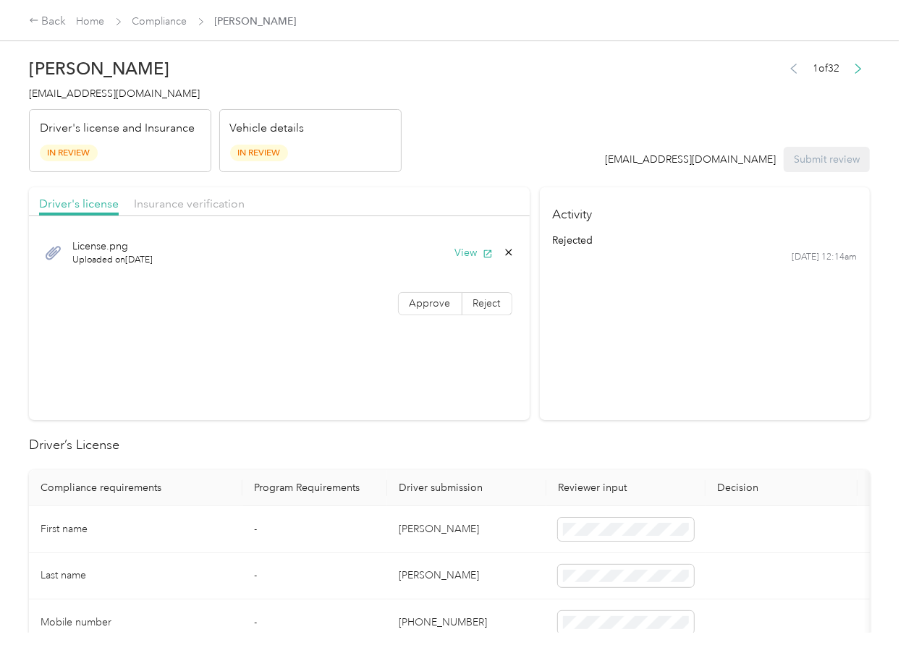
click at [423, 315] on div "License.png Uploaded on [DATE] View Approve Reject" at bounding box center [279, 275] width 501 height 102
click at [209, 206] on span "Insurance verification" at bounding box center [189, 204] width 111 height 14
click at [179, 202] on span "Insurance verification" at bounding box center [189, 204] width 111 height 14
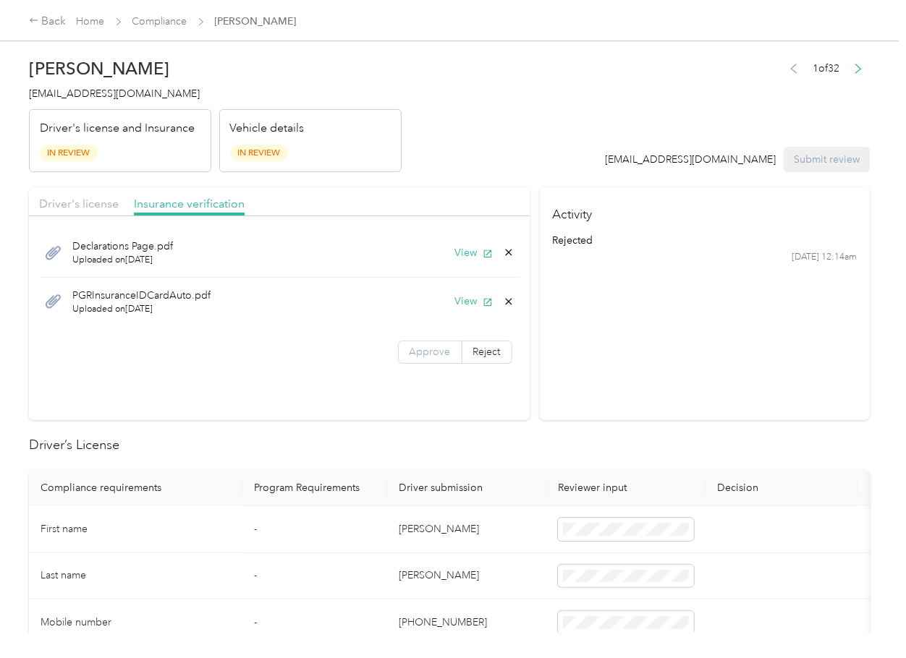
click at [424, 352] on span "Approve" at bounding box center [429, 352] width 41 height 12
click at [95, 200] on span "Driver's license" at bounding box center [79, 204] width 80 height 14
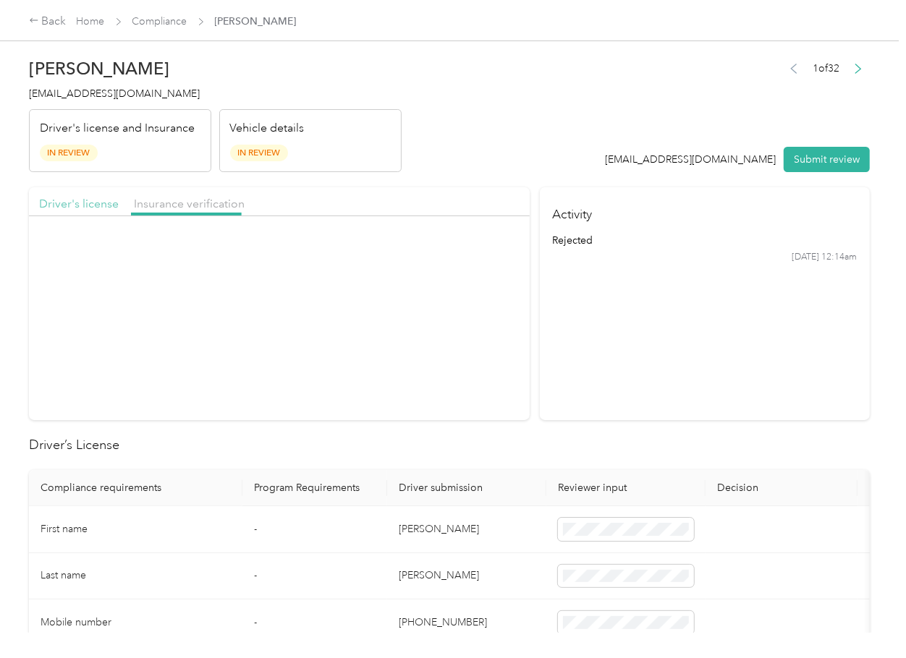
drag, startPoint x: 82, startPoint y: 200, endPoint x: 102, endPoint y: 216, distance: 26.2
click at [82, 200] on span "Driver's license" at bounding box center [79, 204] width 80 height 14
click at [409, 305] on span "Approve" at bounding box center [429, 303] width 41 height 12
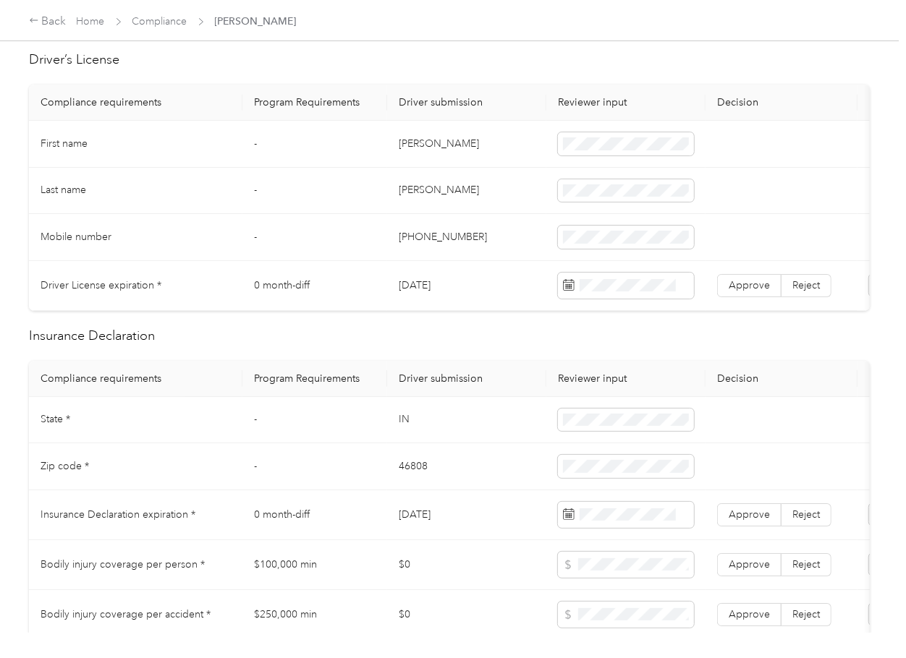
scroll to position [289, 0]
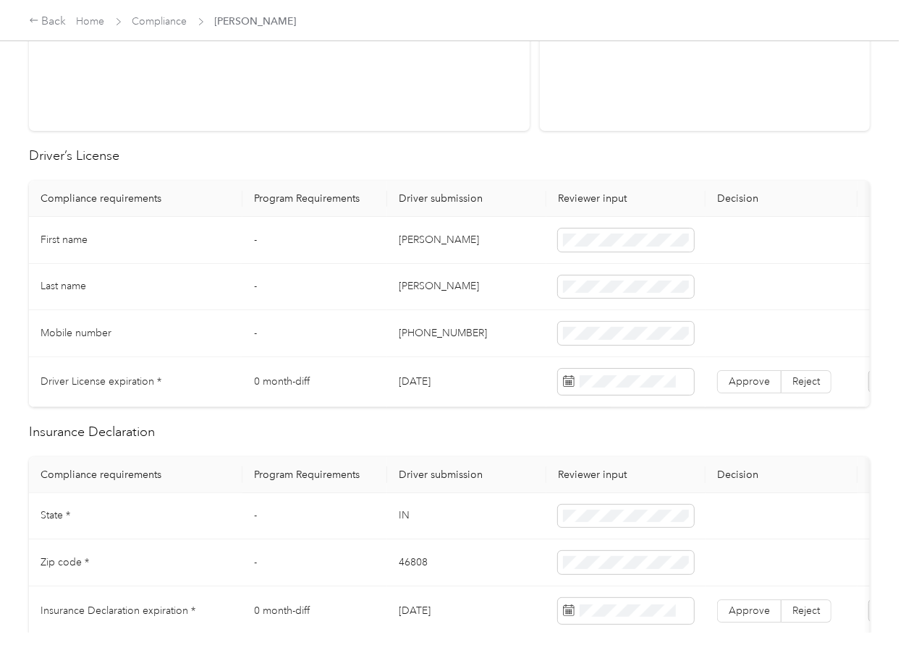
click at [421, 388] on td "[DATE]" at bounding box center [466, 382] width 159 height 50
copy td "[DATE]"
click at [623, 373] on span at bounding box center [626, 382] width 136 height 26
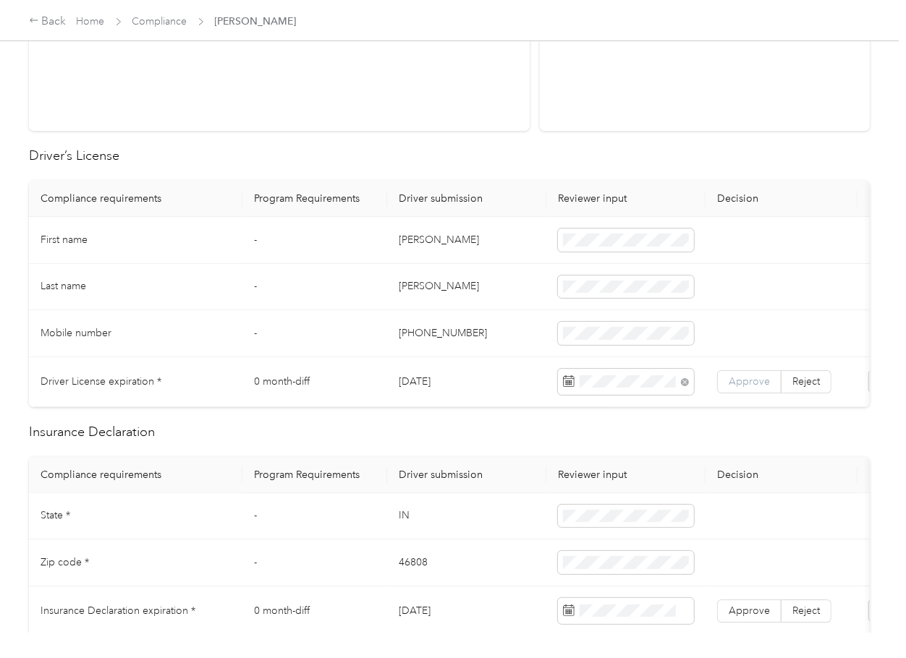
click at [731, 383] on span "Approve" at bounding box center [748, 381] width 41 height 12
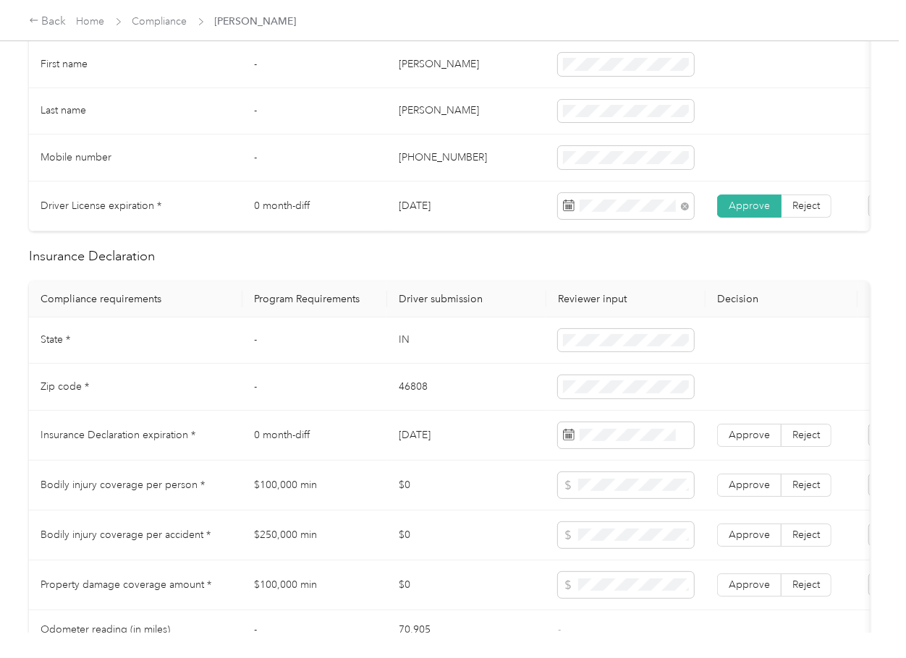
scroll to position [482, 0]
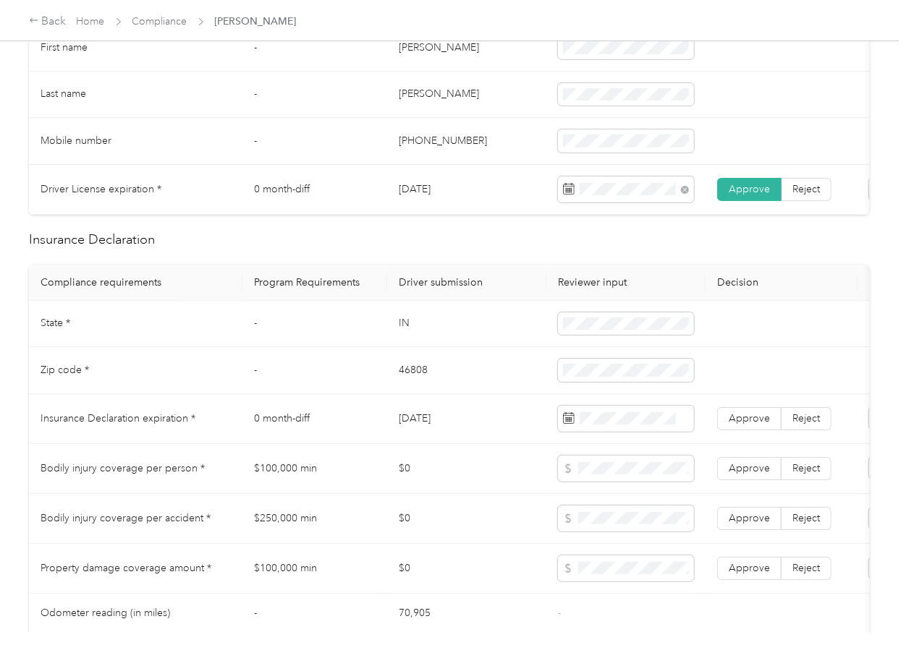
click at [392, 336] on td "IN" at bounding box center [466, 324] width 159 height 47
copy td "IN"
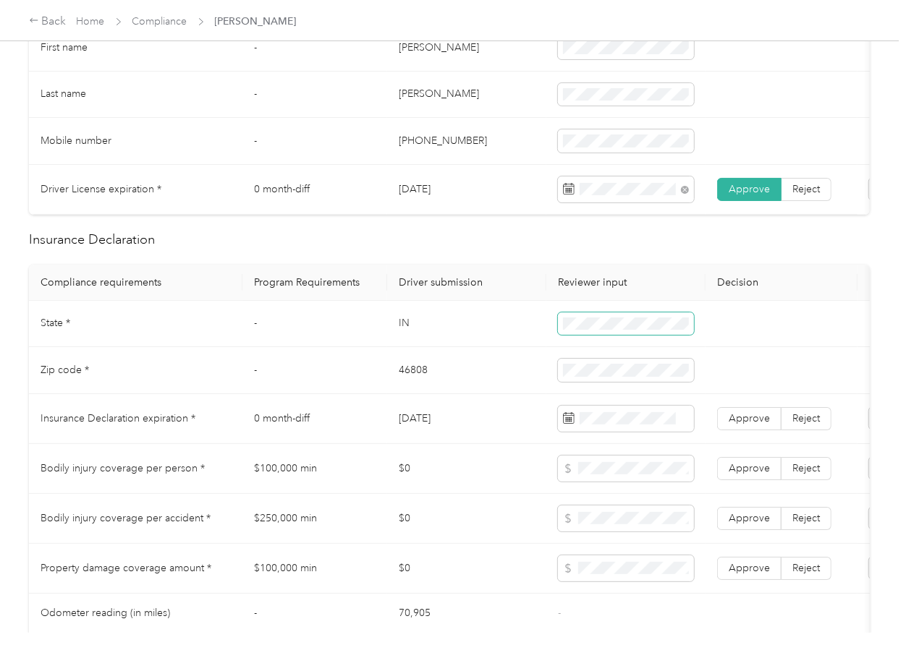
click at [611, 336] on span at bounding box center [626, 324] width 136 height 23
click at [564, 327] on span at bounding box center [626, 324] width 136 height 23
click at [415, 381] on td "46808" at bounding box center [466, 370] width 159 height 47
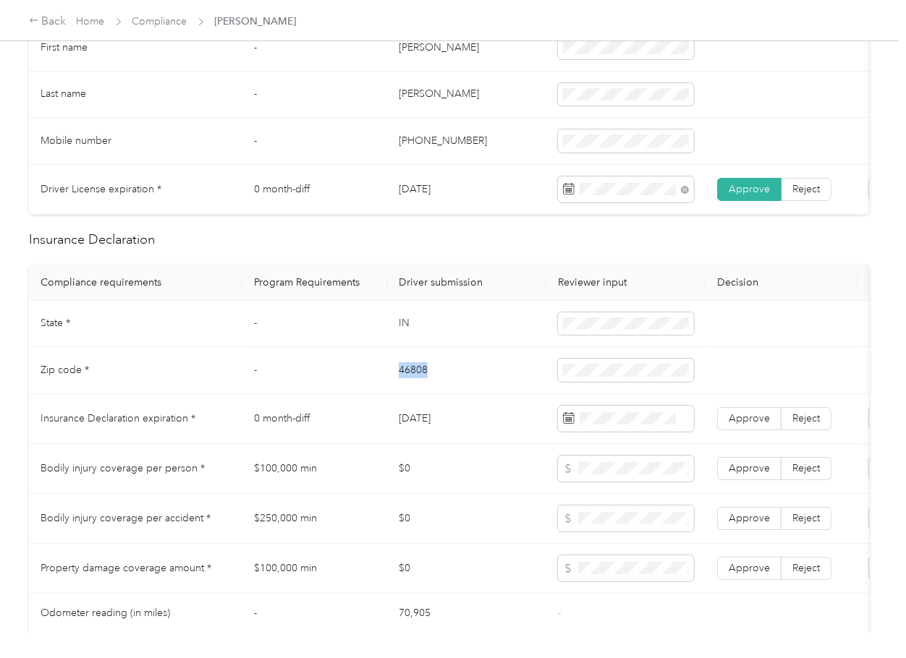
click at [415, 381] on td "46808" at bounding box center [466, 370] width 159 height 47
click at [468, 441] on td "[DATE]" at bounding box center [466, 419] width 159 height 50
click at [432, 435] on td "[DATE]" at bounding box center [466, 419] width 159 height 50
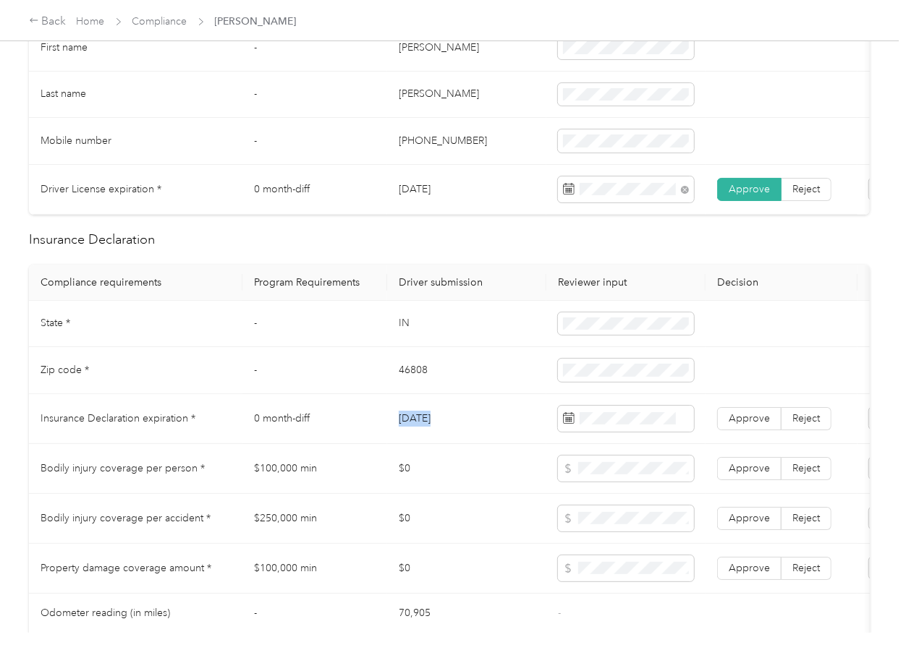
copy td "[DATE]"
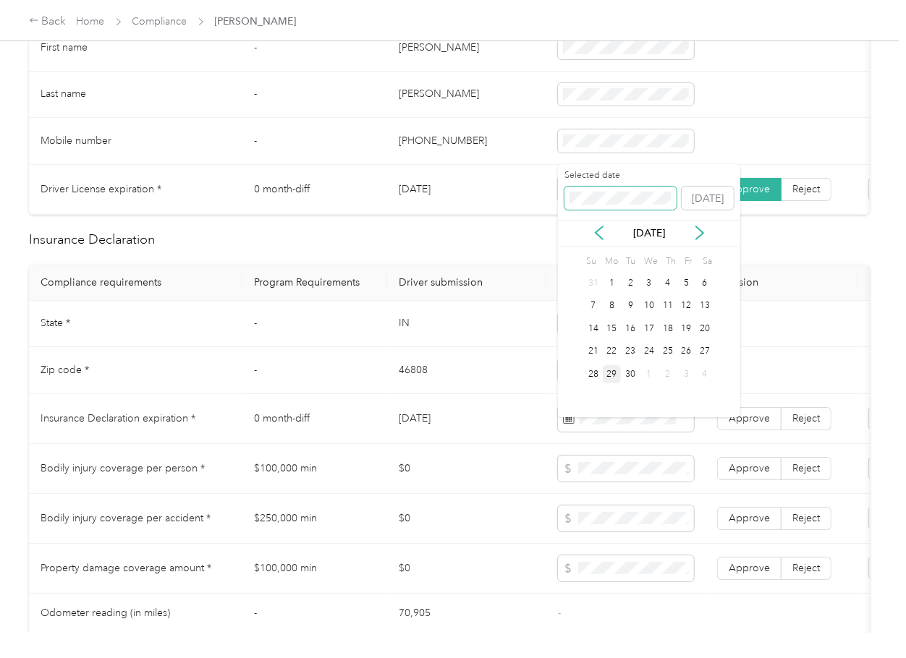
click at [624, 190] on span at bounding box center [620, 198] width 112 height 23
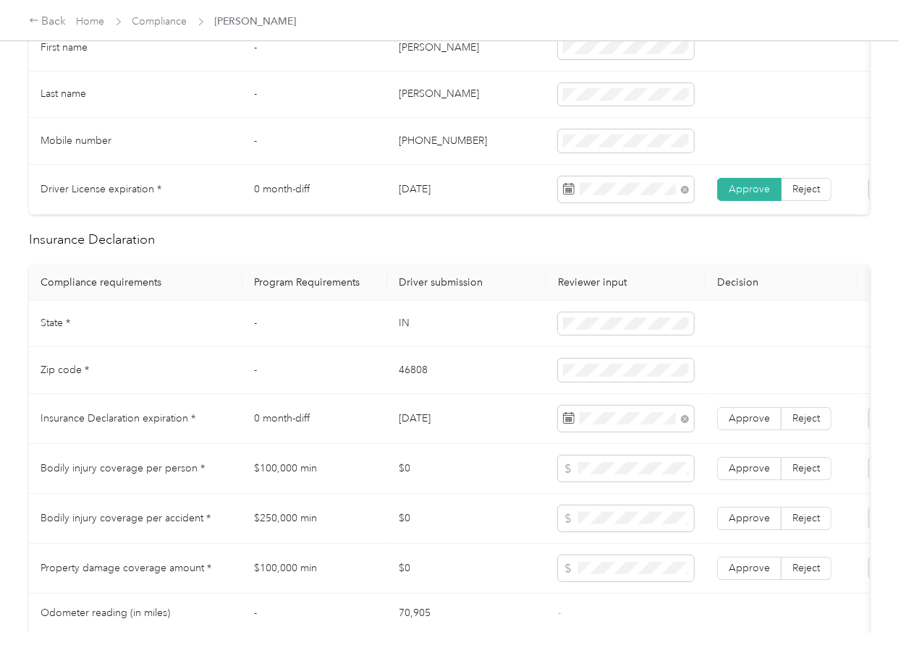
drag, startPoint x: 512, startPoint y: 273, endPoint x: 786, endPoint y: 417, distance: 309.0
click at [511, 274] on div "Driver’s License Compliance requirements Program Requirements Driver submission…" at bounding box center [449, 585] width 841 height 1262
click at [757, 425] on span "Approve" at bounding box center [748, 418] width 41 height 12
click at [475, 464] on td "$0" at bounding box center [466, 469] width 159 height 50
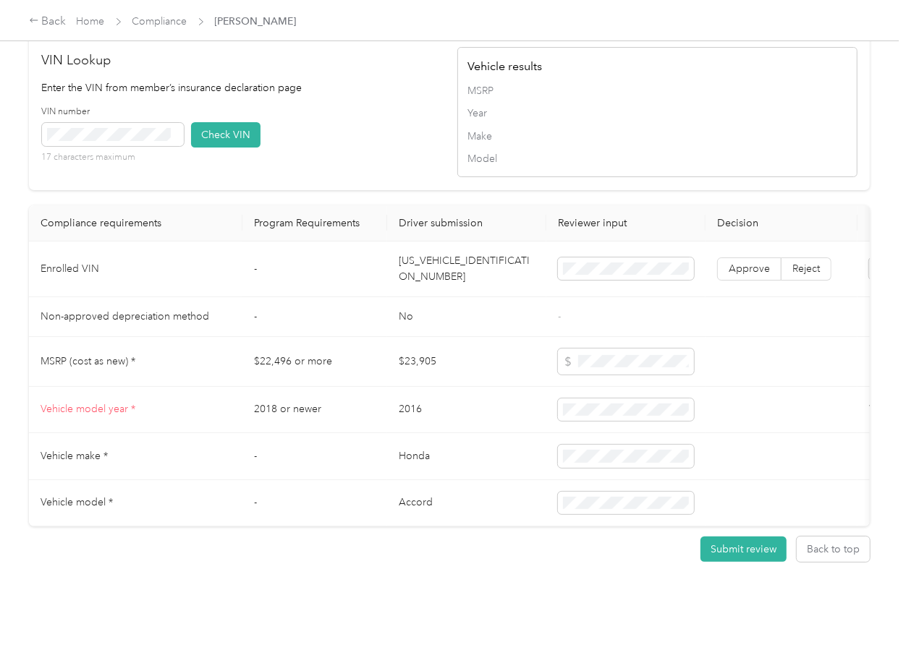
click at [453, 242] on td "[US_VEHICLE_IDENTIFICATION_NUMBER]" at bounding box center [466, 270] width 159 height 56
click at [452, 242] on td "[US_VEHICLE_IDENTIFICATION_NUMBER]" at bounding box center [466, 270] width 159 height 56
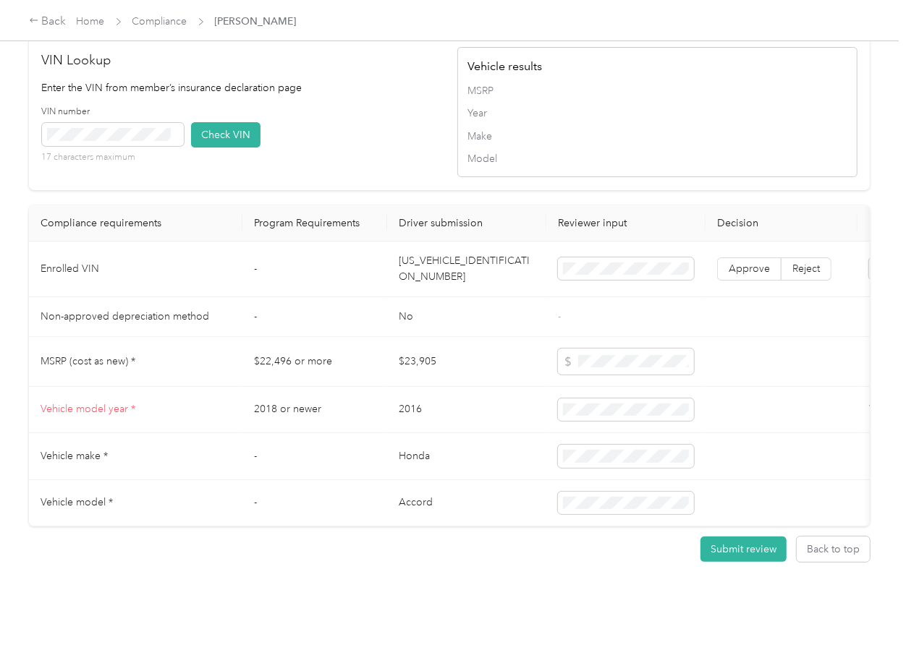
click at [374, 143] on div "VIN number 17 characters maximum Check VIN" at bounding box center [242, 140] width 400 height 69
click at [229, 124] on button "Check VIN" at bounding box center [225, 134] width 69 height 25
click at [743, 258] on label "Approve" at bounding box center [749, 269] width 64 height 23
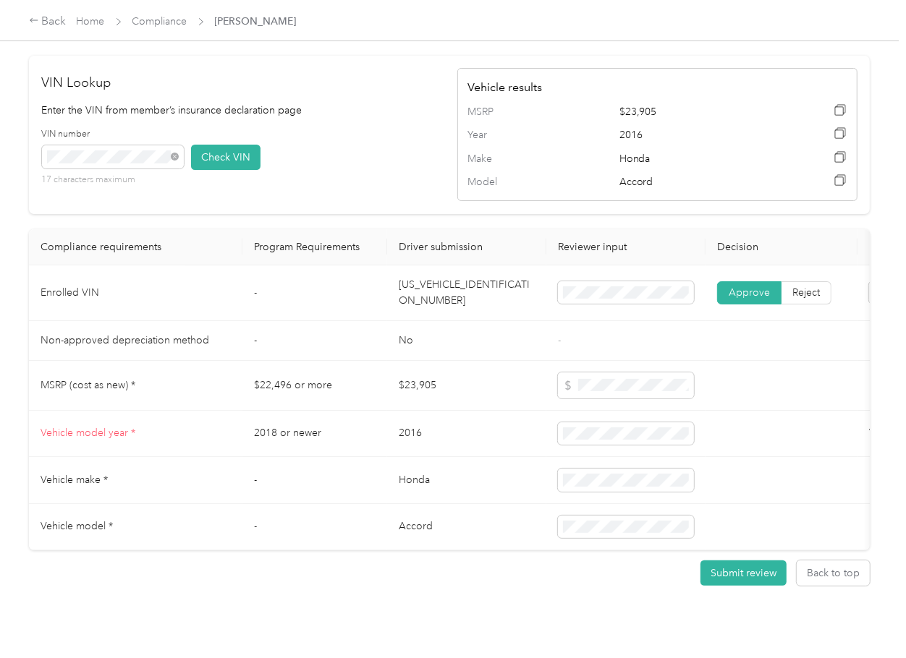
scroll to position [736, 0]
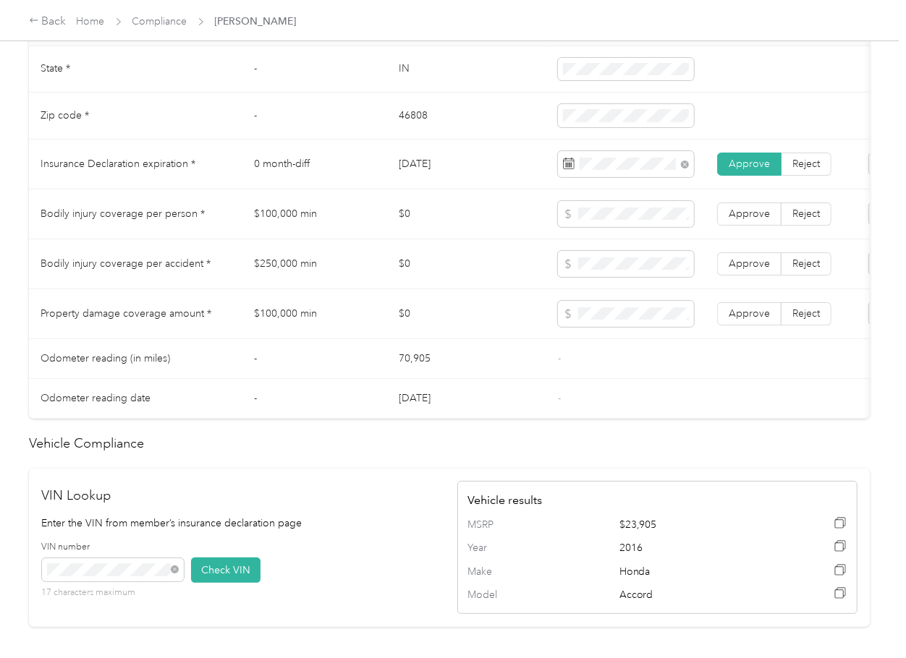
click at [294, 217] on td "$100,000 min" at bounding box center [314, 215] width 145 height 50
click at [291, 275] on td "$250,000 min" at bounding box center [314, 264] width 145 height 50
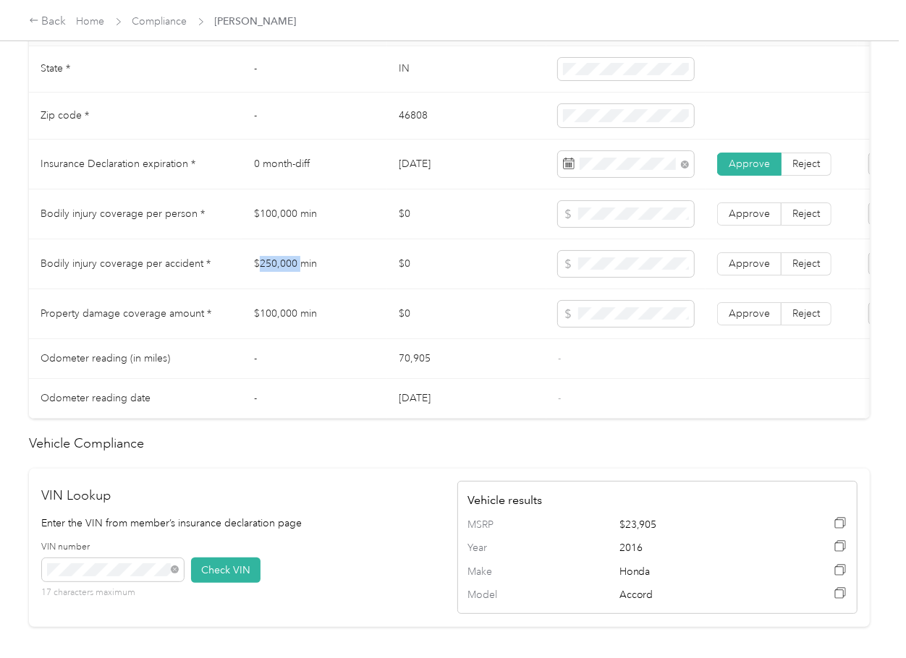
click at [291, 275] on td "$250,000 min" at bounding box center [314, 264] width 145 height 50
click at [509, 276] on tr "Bodily injury coverage per accident * $250,000 min $0 Approve Reject" at bounding box center [539, 264] width 1020 height 50
click at [756, 220] on span "Approve" at bounding box center [748, 214] width 41 height 12
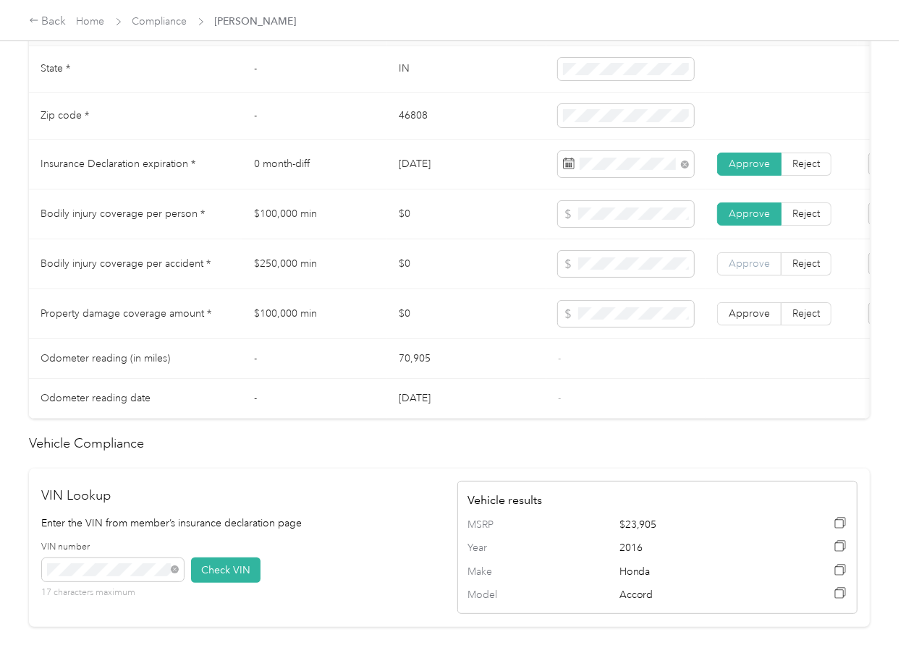
click at [746, 270] on span "Approve" at bounding box center [748, 264] width 41 height 12
click at [738, 320] on span "Approve" at bounding box center [748, 313] width 41 height 12
click at [483, 376] on td "70,905" at bounding box center [466, 359] width 159 height 40
drag, startPoint x: 418, startPoint y: 310, endPoint x: 415, endPoint y: 285, distance: 25.5
click at [418, 310] on td "$0" at bounding box center [466, 314] width 159 height 50
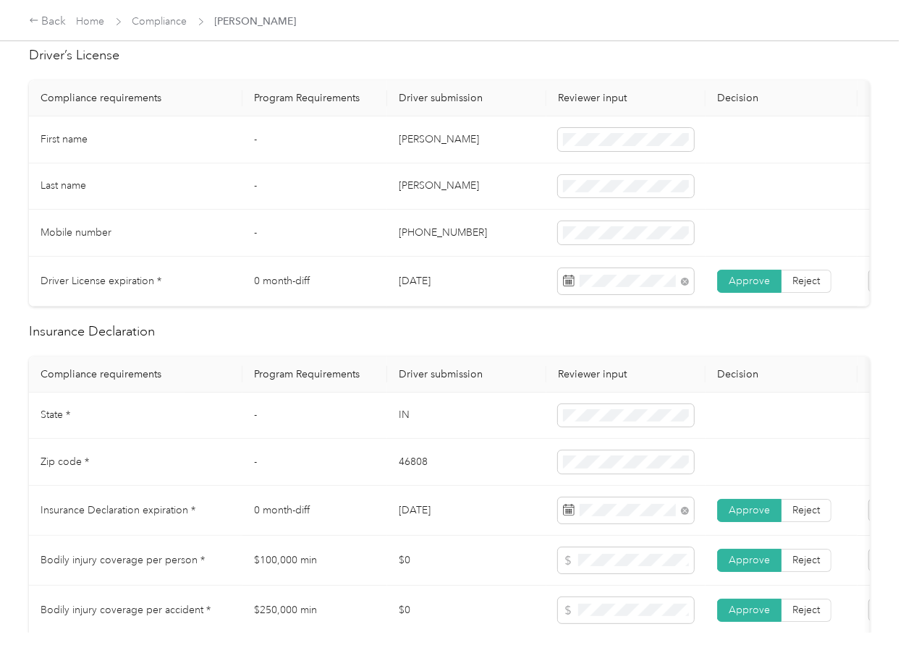
scroll to position [0, 0]
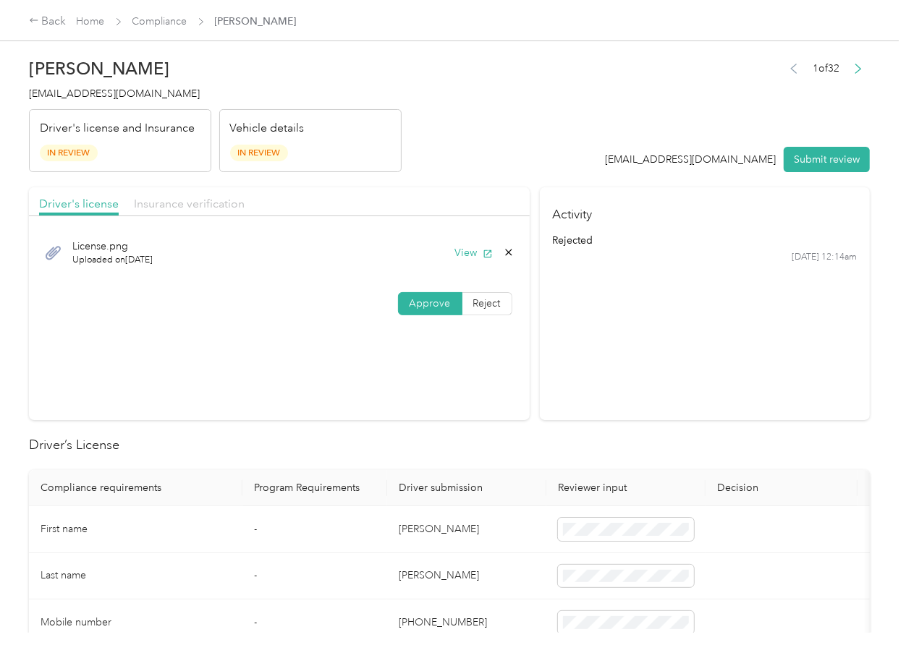
click at [207, 197] on span "Insurance verification" at bounding box center [189, 204] width 111 height 14
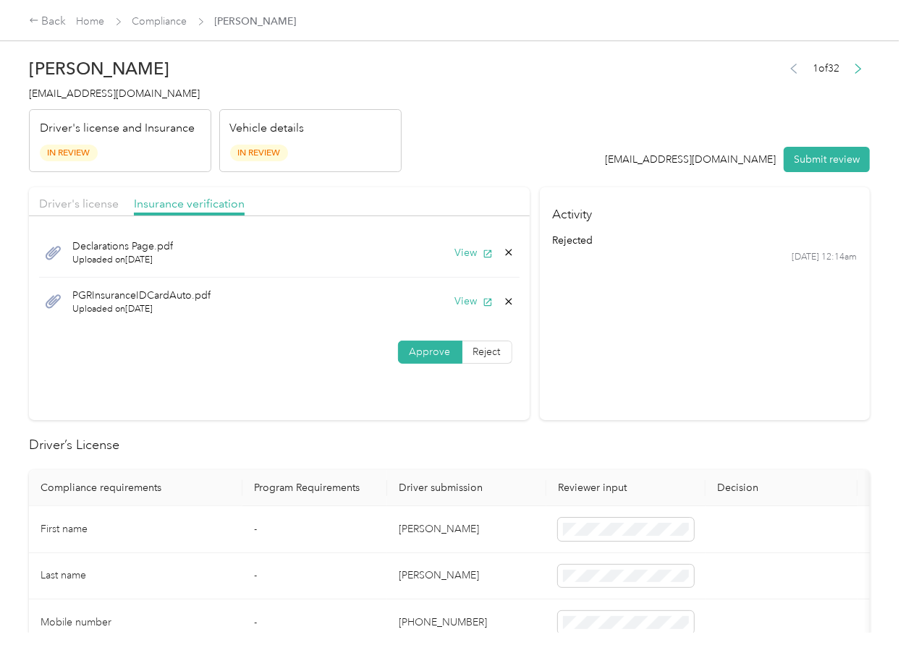
click at [506, 302] on icon at bounding box center [509, 302] width 12 height 12
click at [480, 311] on button "Yes" at bounding box center [468, 311] width 28 height 23
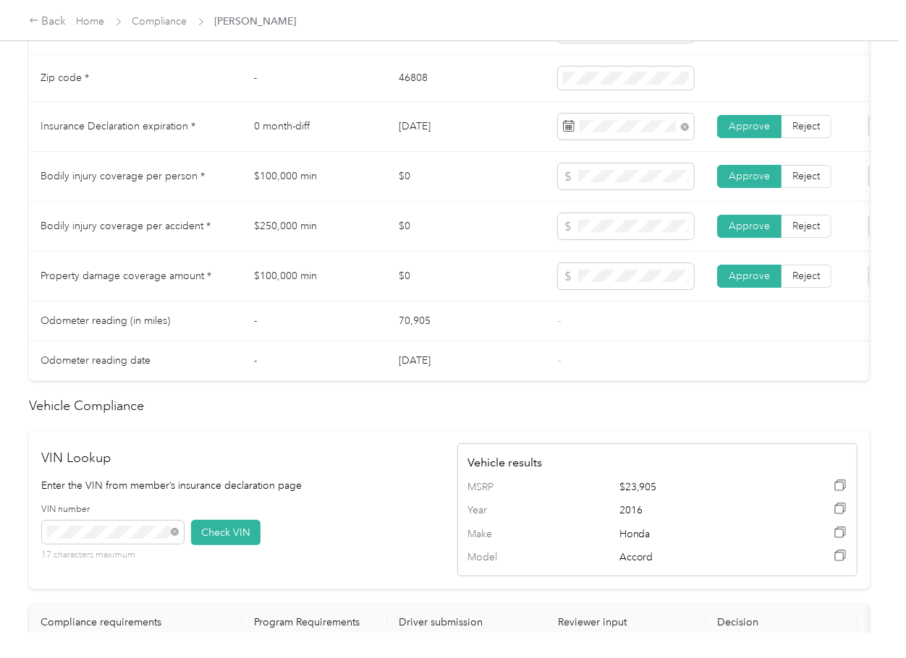
scroll to position [771, 0]
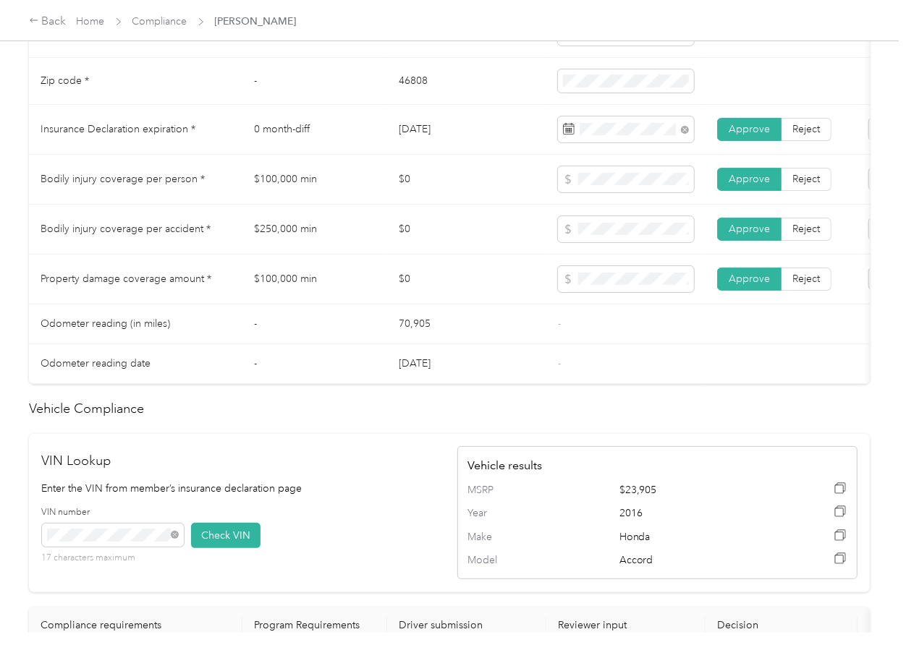
click at [524, 273] on td "$0" at bounding box center [466, 280] width 159 height 50
click at [590, 305] on td at bounding box center [625, 280] width 159 height 50
click at [426, 332] on td "70,905" at bounding box center [466, 325] width 159 height 40
click at [380, 274] on td "$100,000 min" at bounding box center [314, 280] width 145 height 50
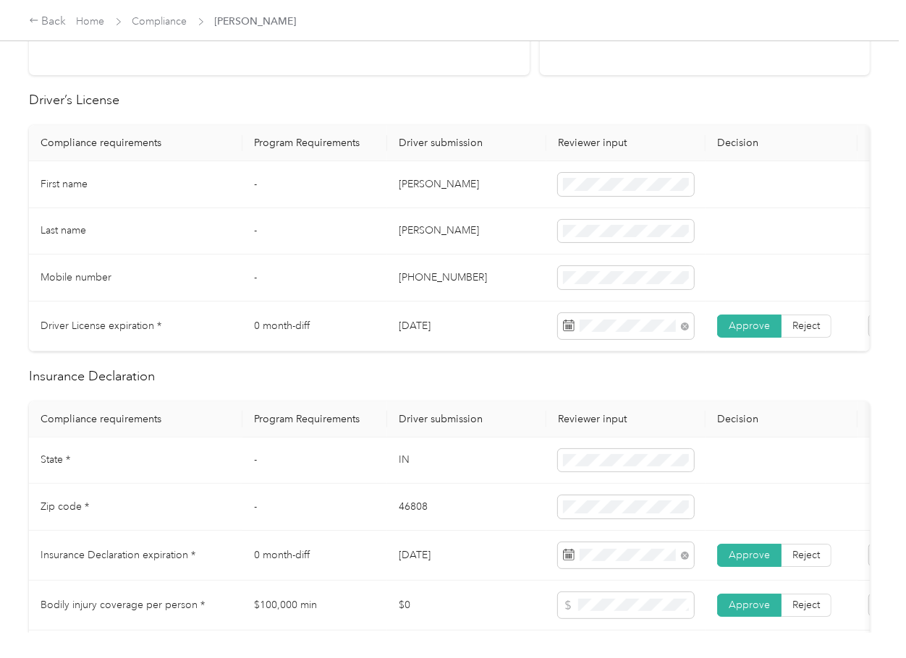
scroll to position [0, 0]
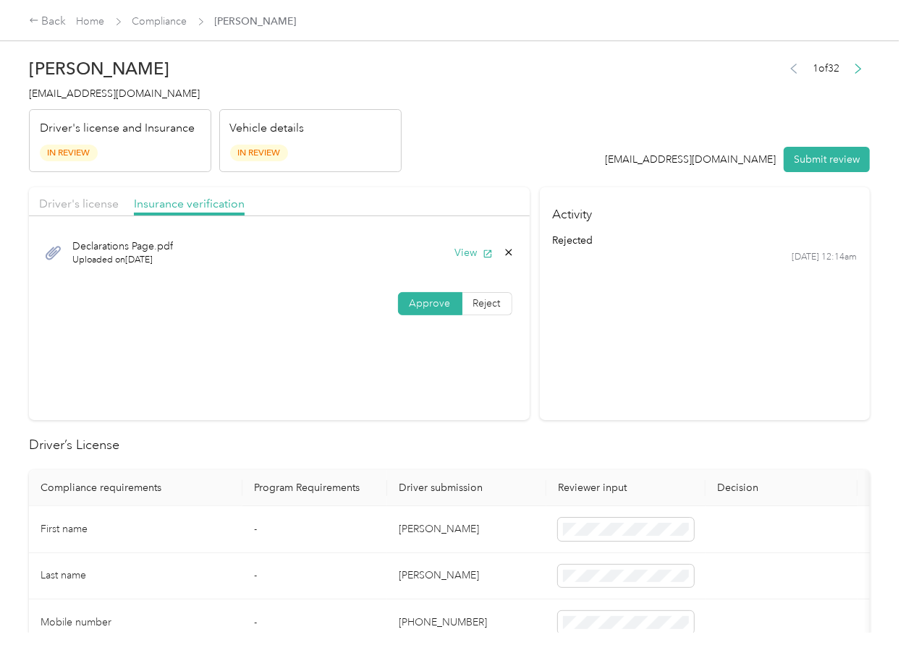
click at [98, 214] on div "Driver's license Insurance verification" at bounding box center [279, 201] width 501 height 29
drag, startPoint x: 96, startPoint y: 205, endPoint x: 189, endPoint y: 225, distance: 94.6
click at [95, 205] on span "Driver's license" at bounding box center [79, 204] width 80 height 14
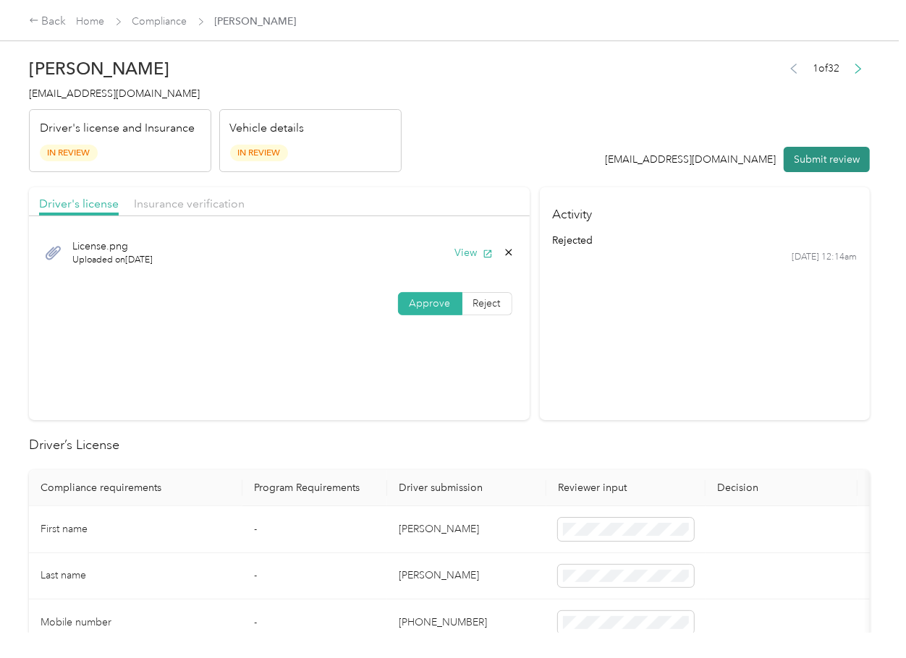
click at [815, 158] on button "Submit review" at bounding box center [826, 159] width 86 height 25
click at [101, 98] on span "[EMAIL_ADDRESS][DOMAIN_NAME]" at bounding box center [114, 94] width 171 height 12
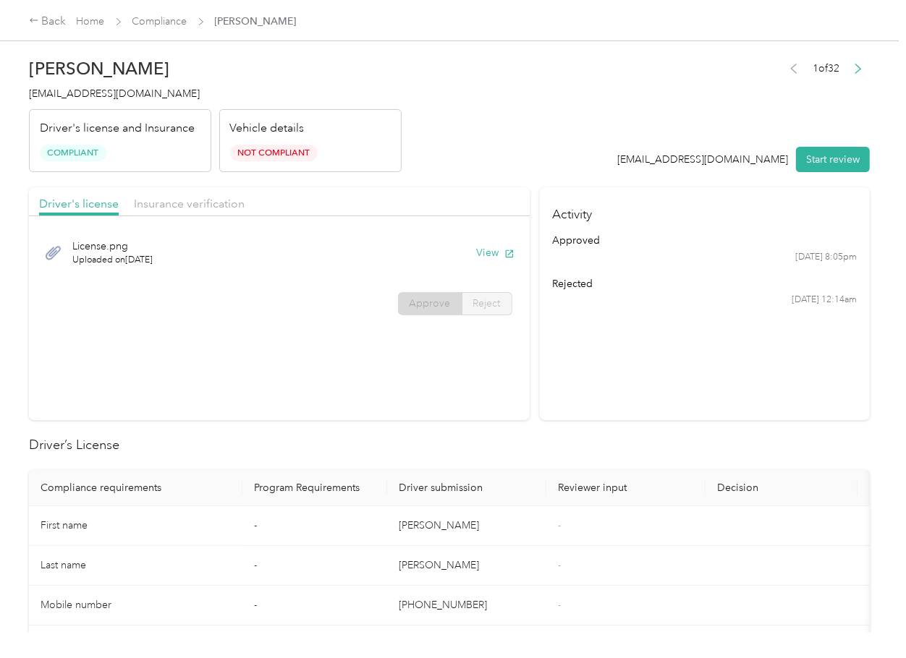
click at [559, 401] on section "Activity approved [DATE] 8:05pm rejected [DATE] 12:14am" at bounding box center [705, 303] width 330 height 233
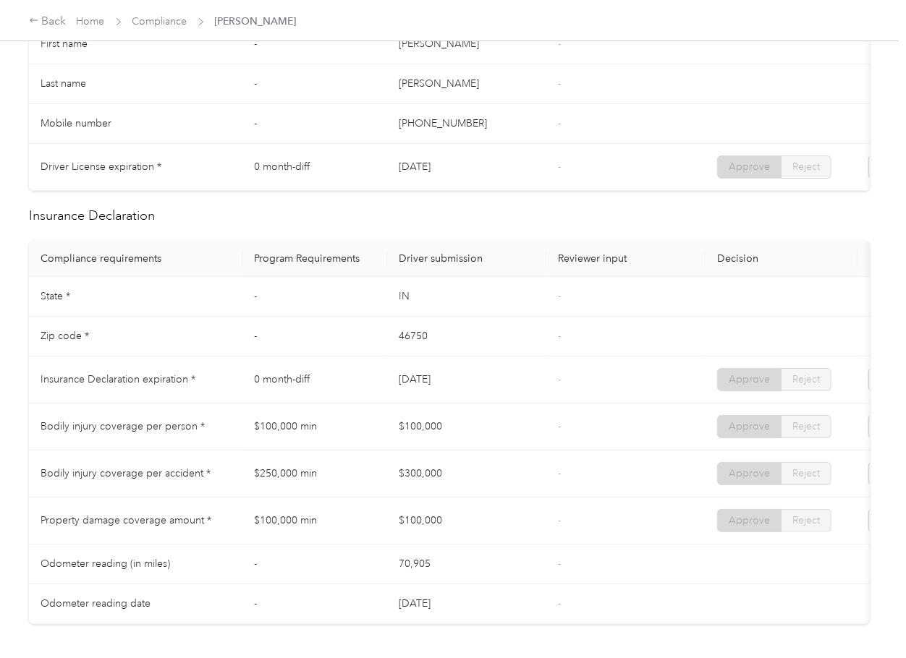
scroll to position [675, 0]
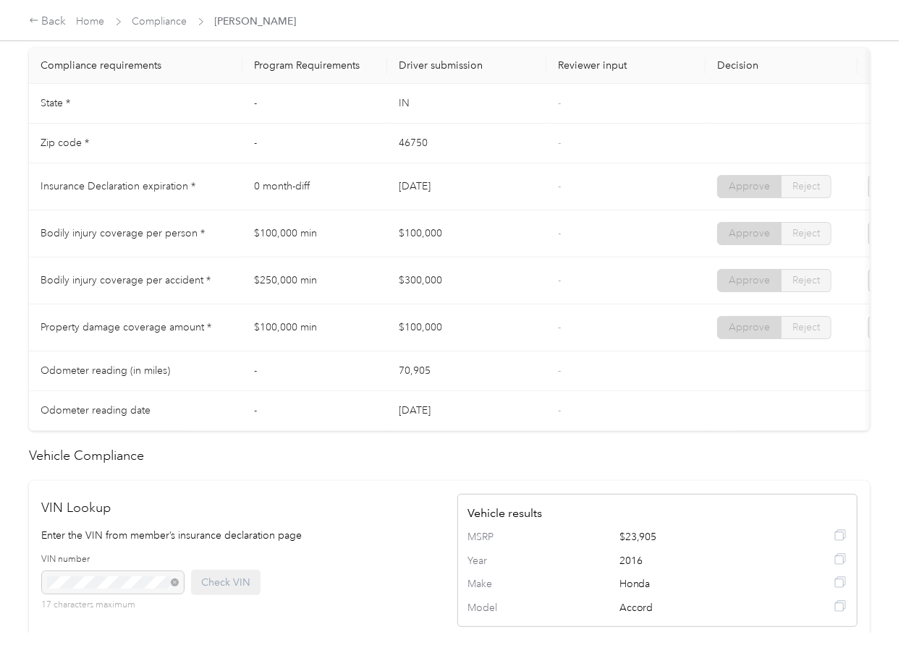
click at [577, 292] on td "-" at bounding box center [625, 281] width 159 height 47
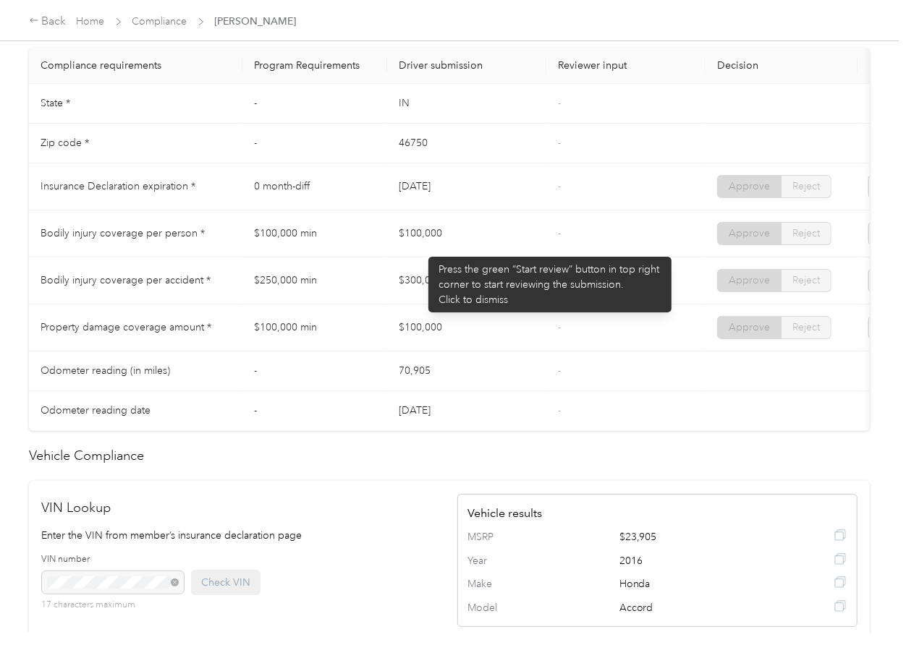
drag, startPoint x: 421, startPoint y: 250, endPoint x: 380, endPoint y: 291, distance: 58.3
click at [425, 250] on td "$100,000" at bounding box center [466, 234] width 159 height 47
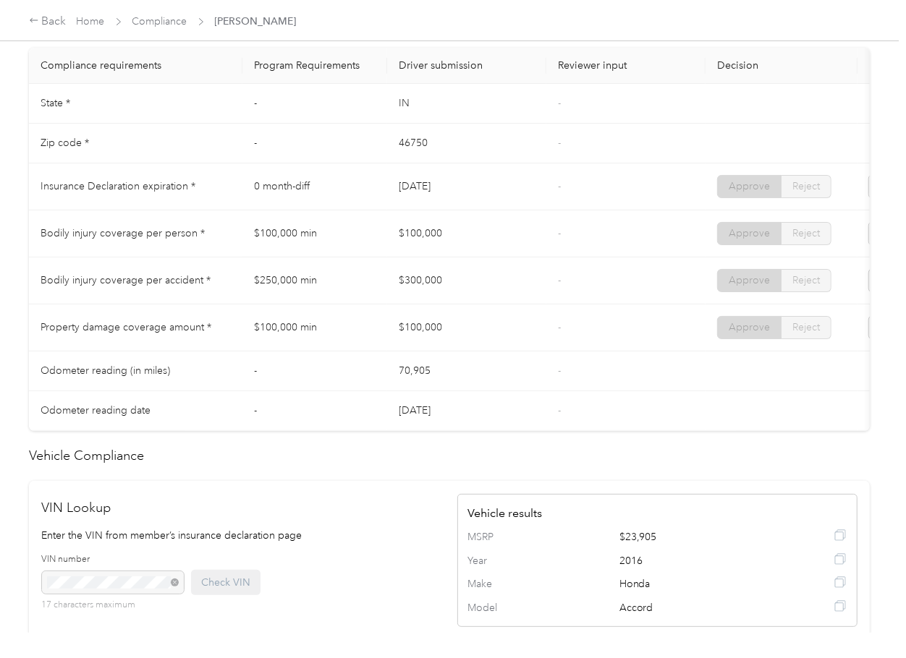
drag, startPoint x: 379, startPoint y: 294, endPoint x: 437, endPoint y: 311, distance: 60.4
click at [422, 304] on tr "Bodily injury coverage per accident * $250,000 min $300,000 - Approve Reject" at bounding box center [539, 281] width 1020 height 47
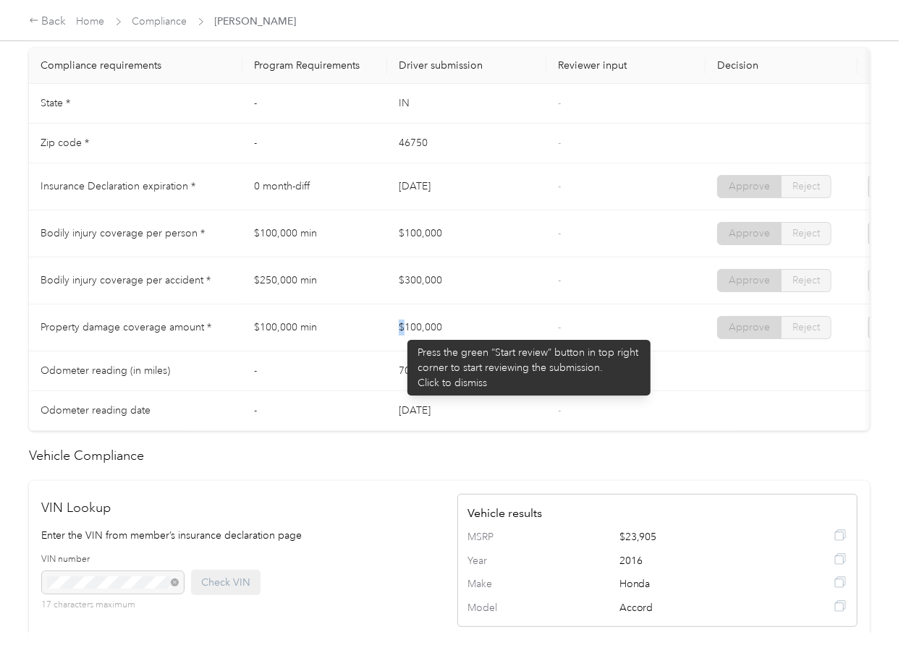
drag, startPoint x: 400, startPoint y: 333, endPoint x: 544, endPoint y: 347, distance: 144.6
click at [414, 341] on td "$100,000" at bounding box center [466, 328] width 159 height 47
click at [544, 347] on td "$100,000" at bounding box center [466, 328] width 159 height 47
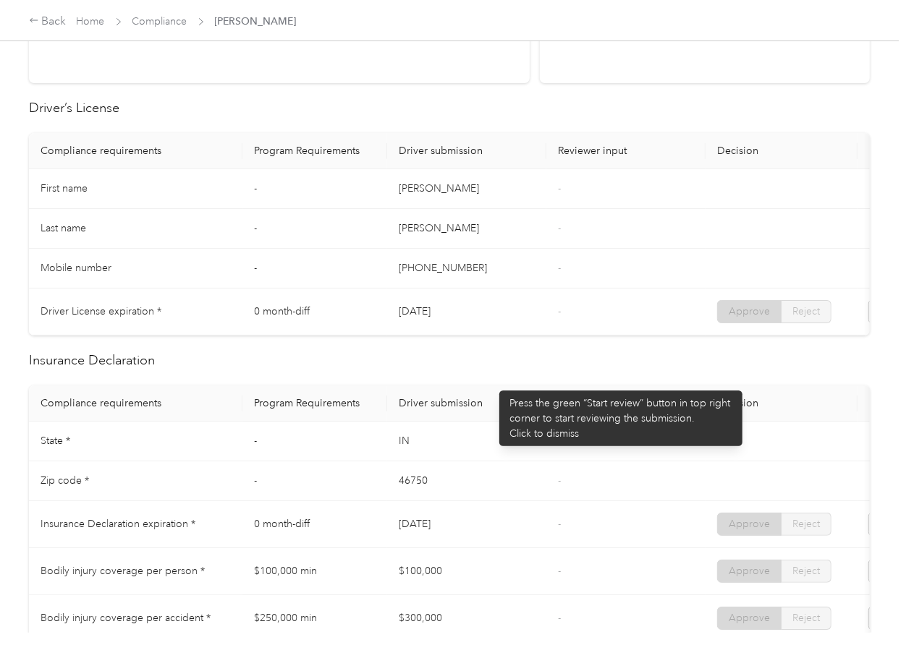
scroll to position [0, 0]
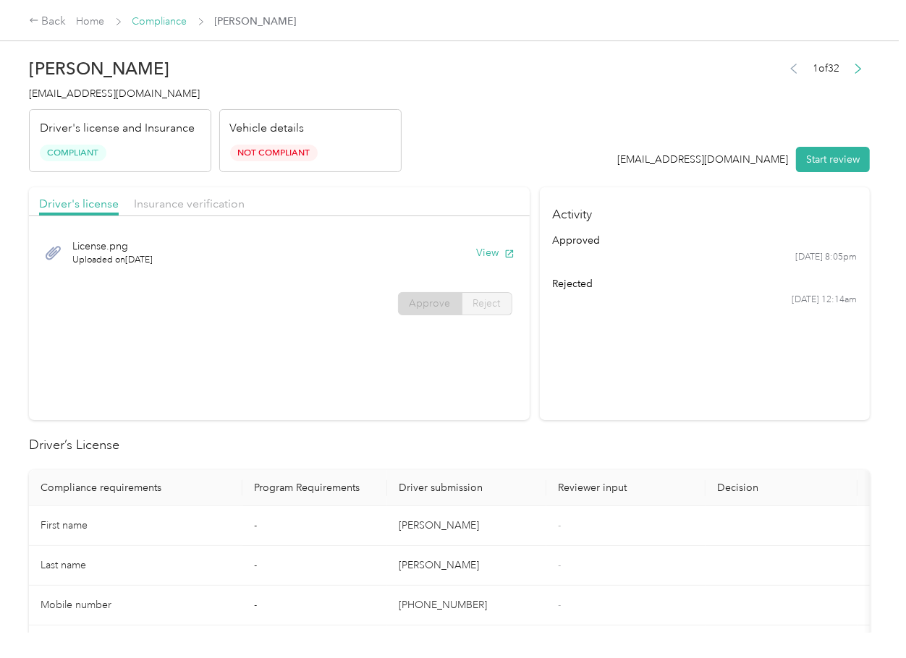
click at [146, 22] on link "Compliance" at bounding box center [159, 21] width 55 height 12
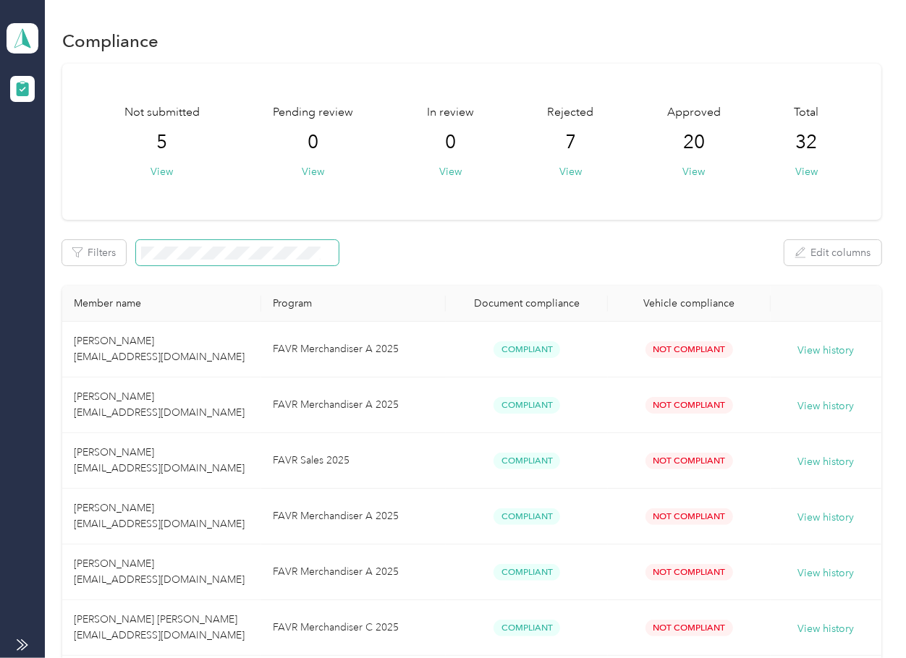
click at [319, 262] on span at bounding box center [237, 252] width 203 height 25
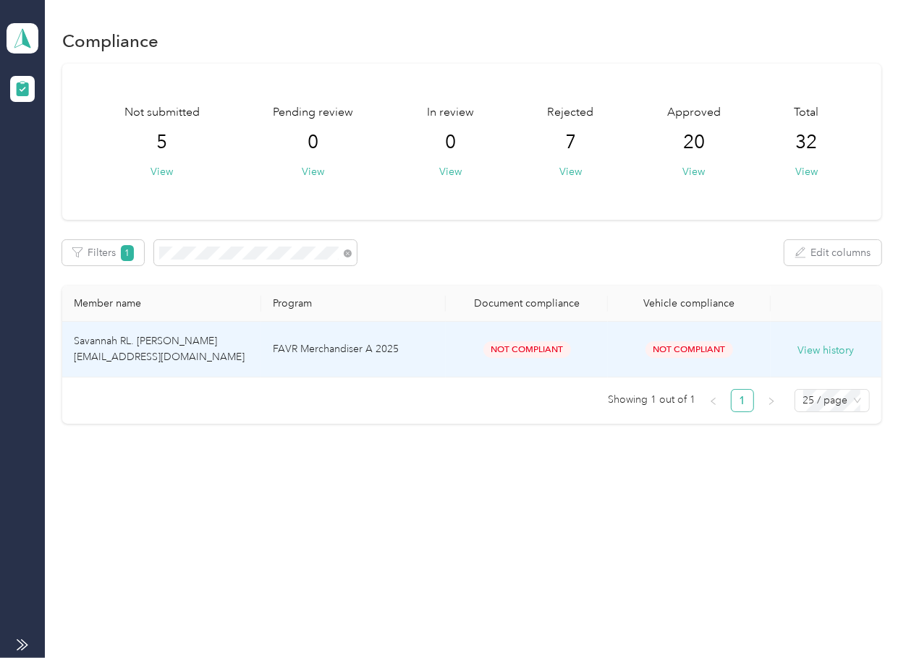
click at [125, 351] on span "Savannah RL. [PERSON_NAME] [EMAIL_ADDRESS][DOMAIN_NAME]" at bounding box center [159, 349] width 171 height 28
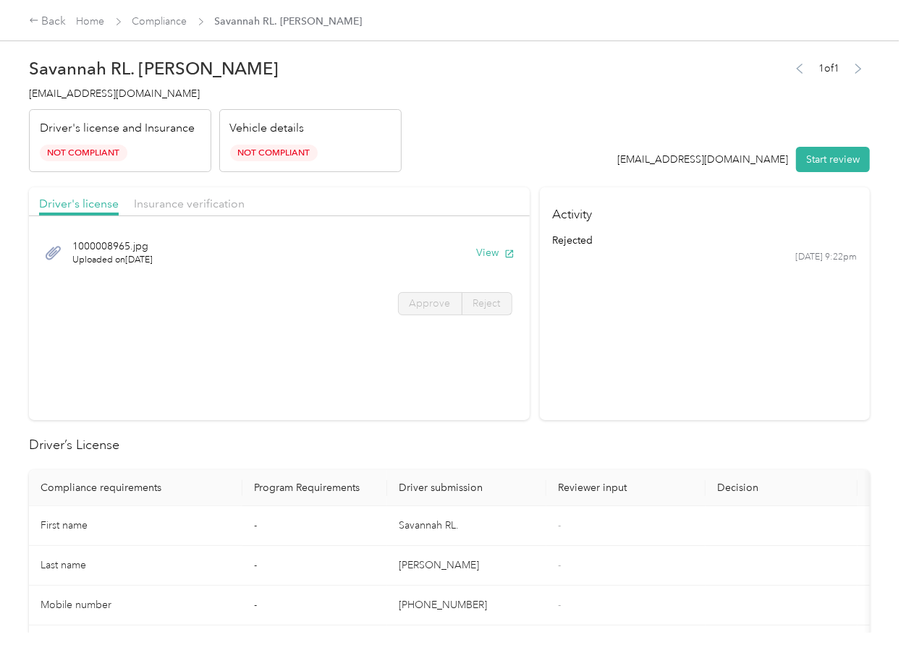
click at [651, 391] on section "Activity rejected [DATE] 9:22pm" at bounding box center [705, 303] width 330 height 233
click at [195, 210] on span "Insurance verification" at bounding box center [189, 204] width 111 height 14
click at [483, 253] on button "View" at bounding box center [496, 252] width 38 height 15
click at [168, 17] on link "Compliance" at bounding box center [159, 21] width 55 height 12
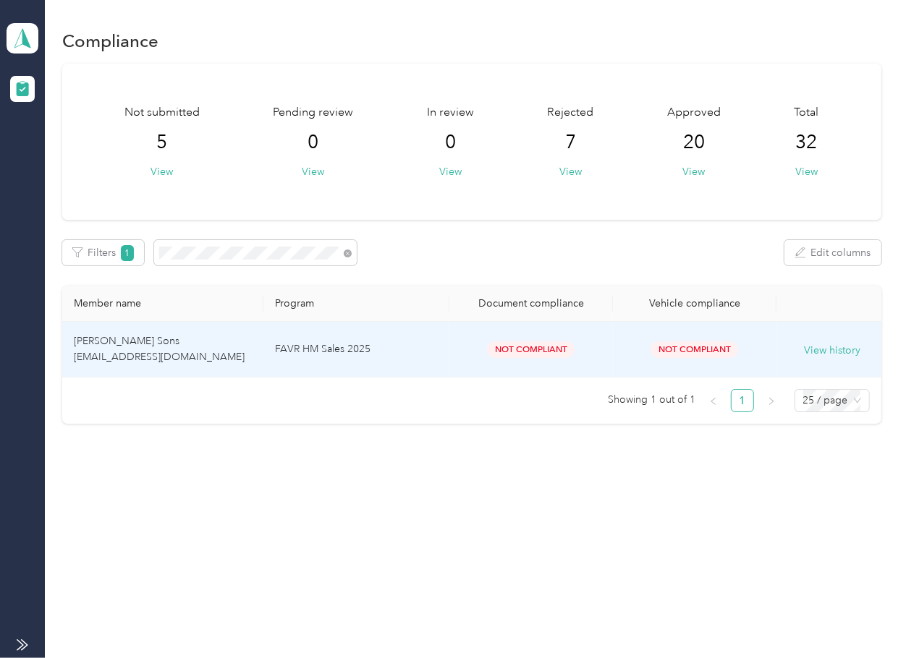
click at [166, 340] on td "[PERSON_NAME] Sons [EMAIL_ADDRESS][DOMAIN_NAME]" at bounding box center [162, 350] width 201 height 56
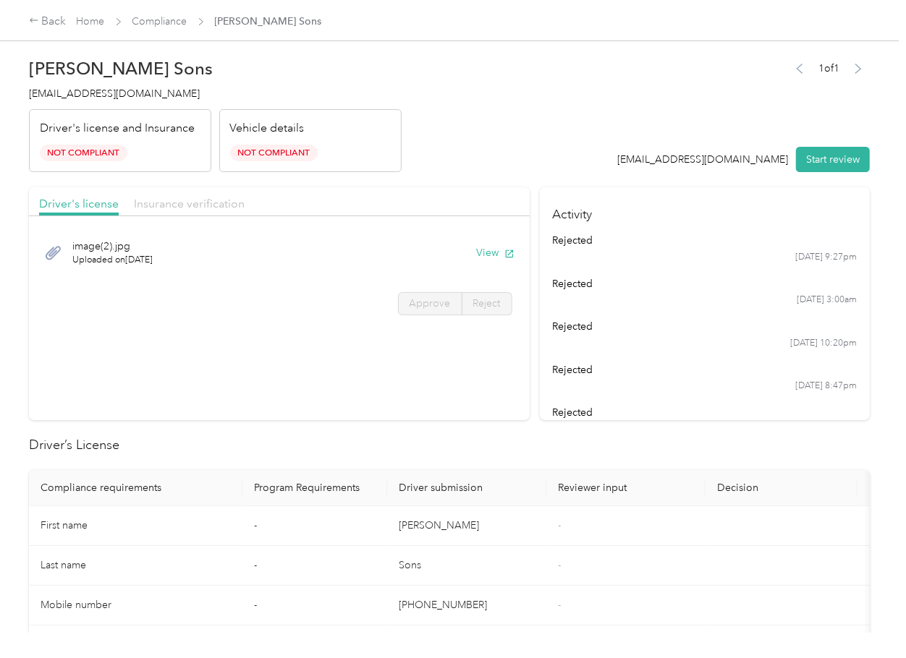
click at [190, 205] on span "Insurance verification" at bounding box center [189, 204] width 111 height 14
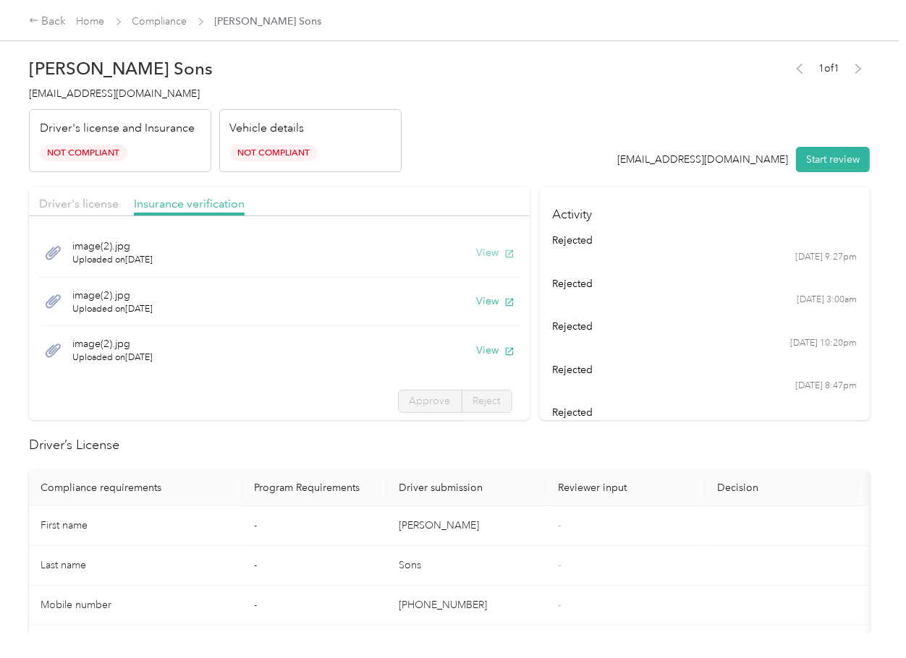
click at [477, 256] on button "View" at bounding box center [496, 252] width 38 height 15
click at [477, 304] on button "View" at bounding box center [496, 301] width 38 height 15
click at [477, 346] on button "View" at bounding box center [496, 350] width 38 height 15
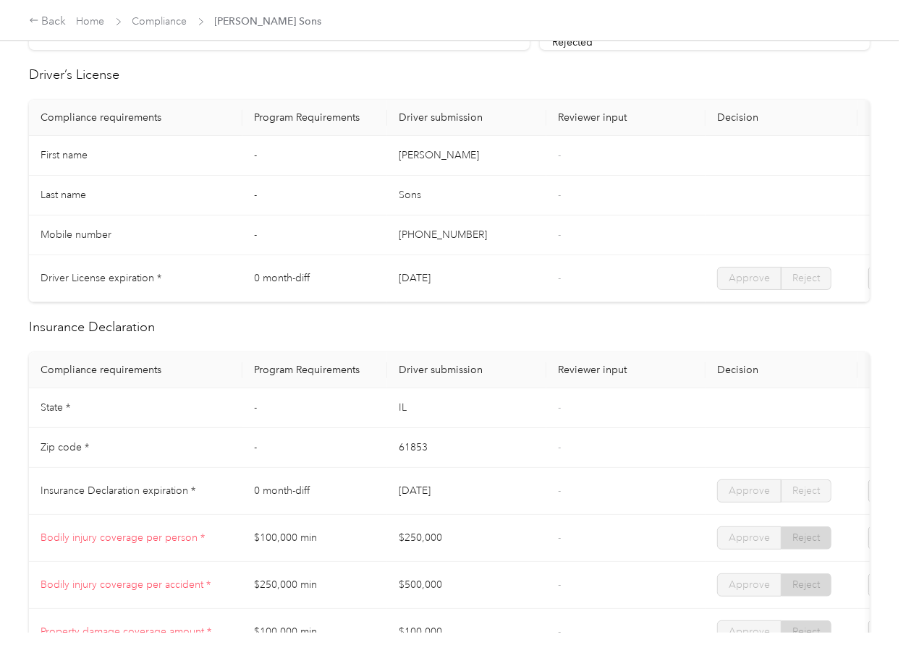
scroll to position [482, 0]
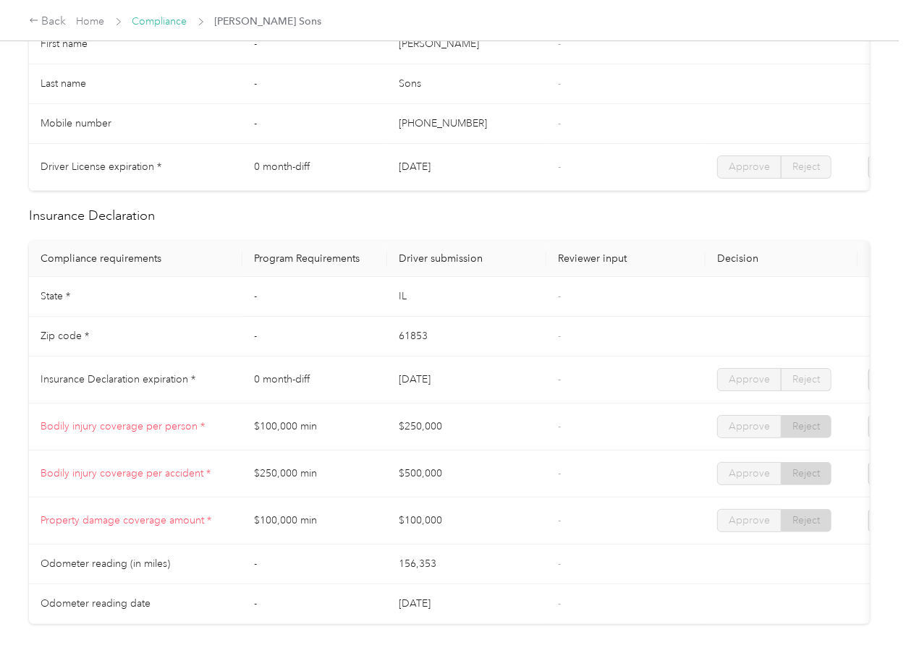
click at [158, 18] on link "Compliance" at bounding box center [159, 21] width 55 height 12
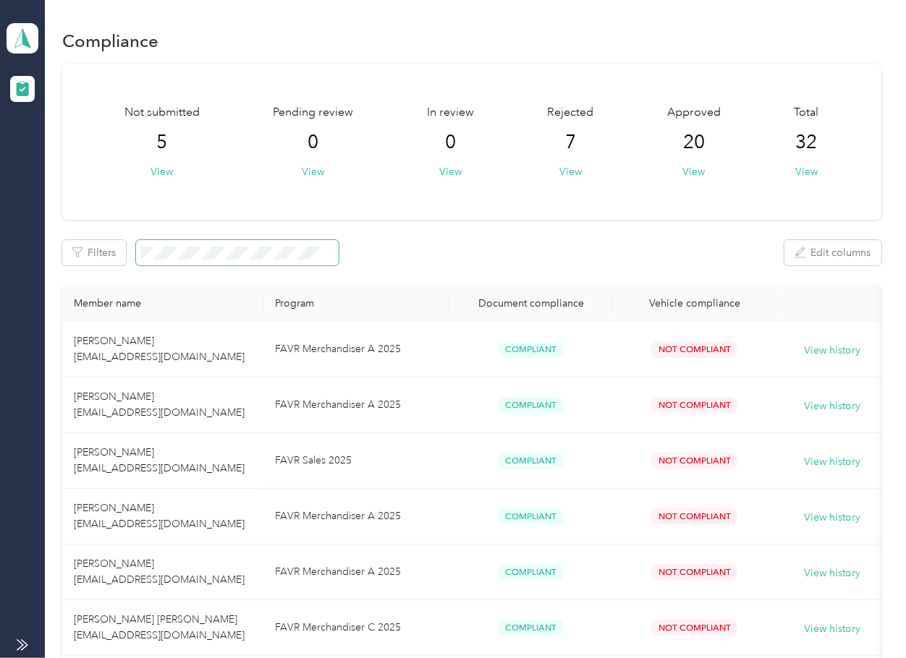
click at [320, 255] on span at bounding box center [326, 252] width 13 height 15
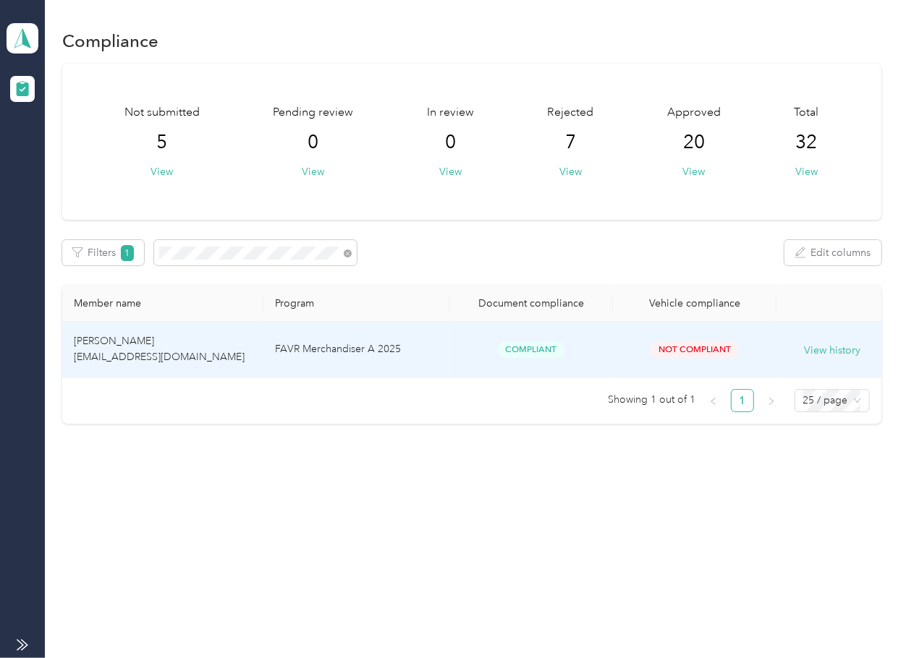
click at [192, 357] on td "[PERSON_NAME] [EMAIL_ADDRESS][DOMAIN_NAME]" at bounding box center [162, 350] width 201 height 56
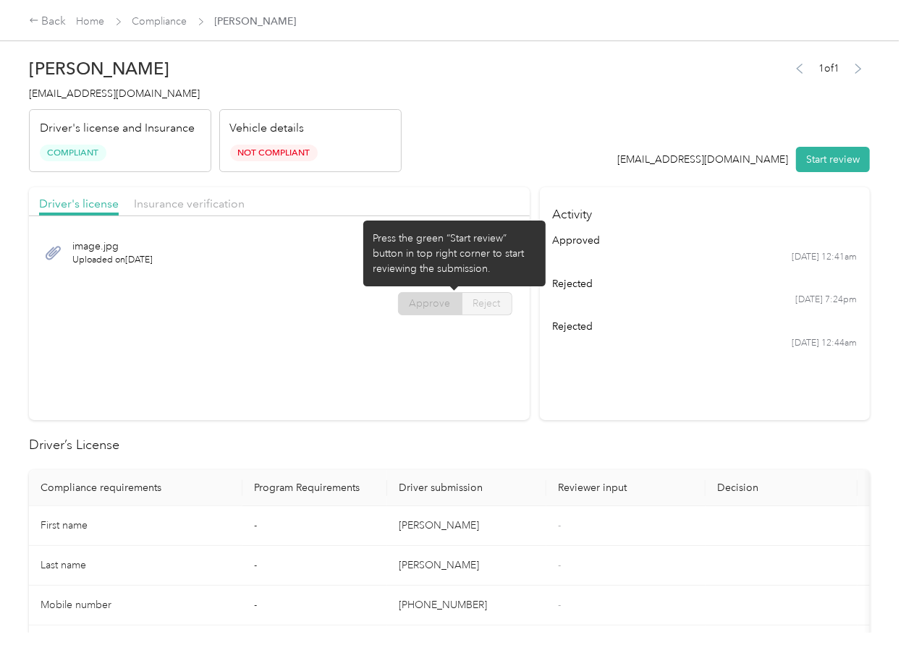
click at [501, 249] on div "Press the green “Start review” button in top right corner to start reviewing th…" at bounding box center [454, 254] width 162 height 46
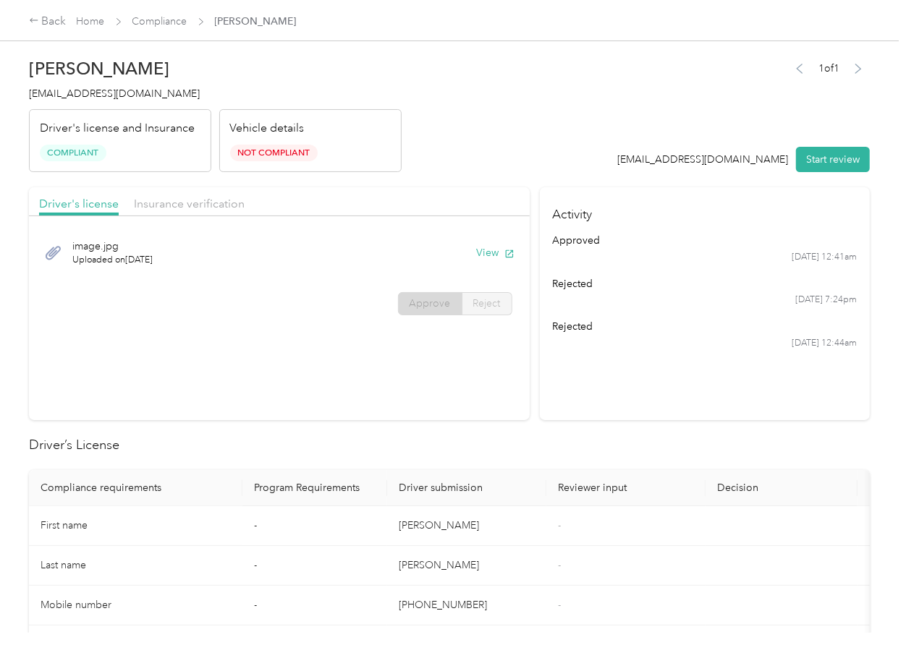
click at [504, 249] on icon "button" at bounding box center [509, 254] width 10 height 10
drag, startPoint x: 521, startPoint y: 167, endPoint x: 477, endPoint y: 205, distance: 57.4
click at [521, 167] on header "[PERSON_NAME] [EMAIL_ADDRESS][DOMAIN_NAME] Driver's license and Insurance Compl…" at bounding box center [449, 112] width 841 height 122
click at [202, 206] on span "Insurance verification" at bounding box center [189, 204] width 111 height 14
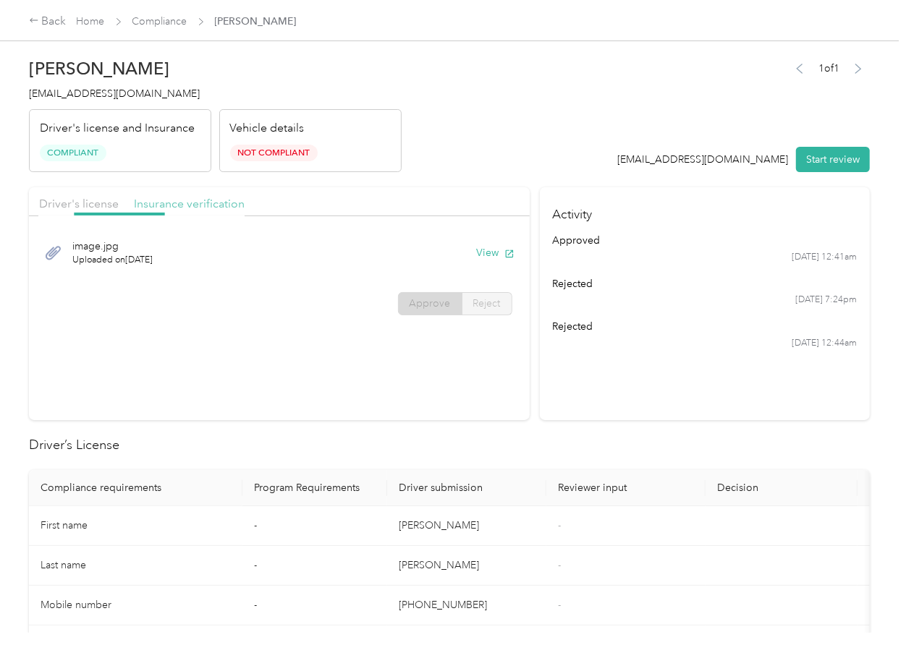
click at [192, 203] on span "Insurance verification" at bounding box center [189, 204] width 111 height 14
click at [488, 248] on button "View" at bounding box center [496, 252] width 38 height 15
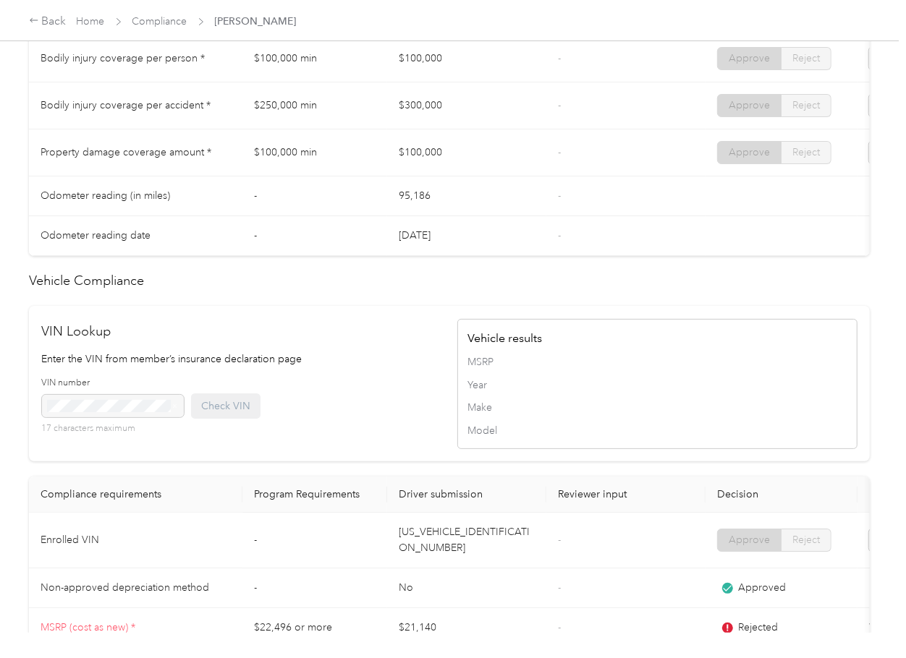
scroll to position [657, 0]
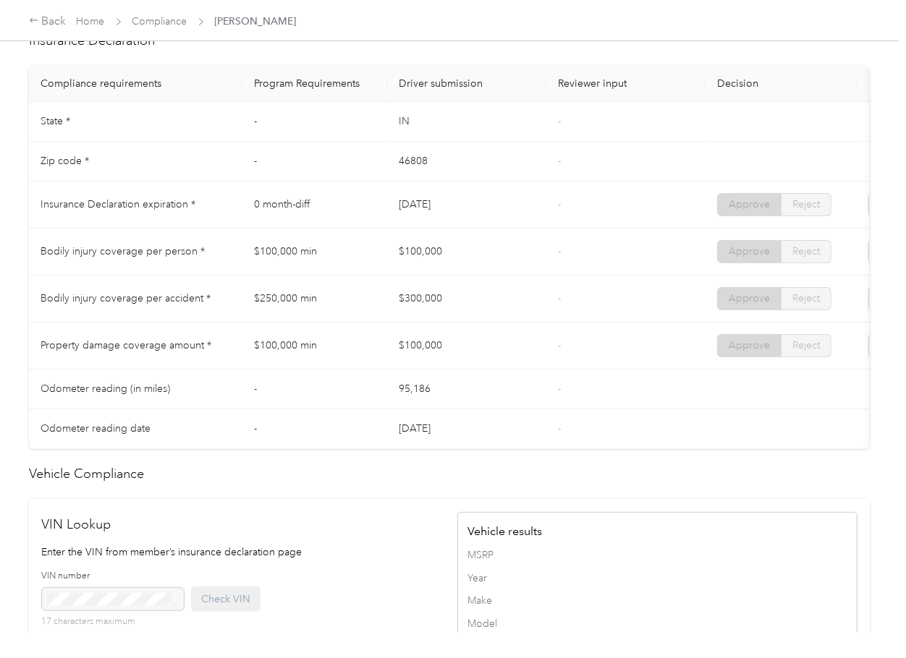
click at [409, 293] on td "$300,000" at bounding box center [466, 299] width 159 height 47
click at [148, 25] on link "Compliance" at bounding box center [159, 21] width 55 height 12
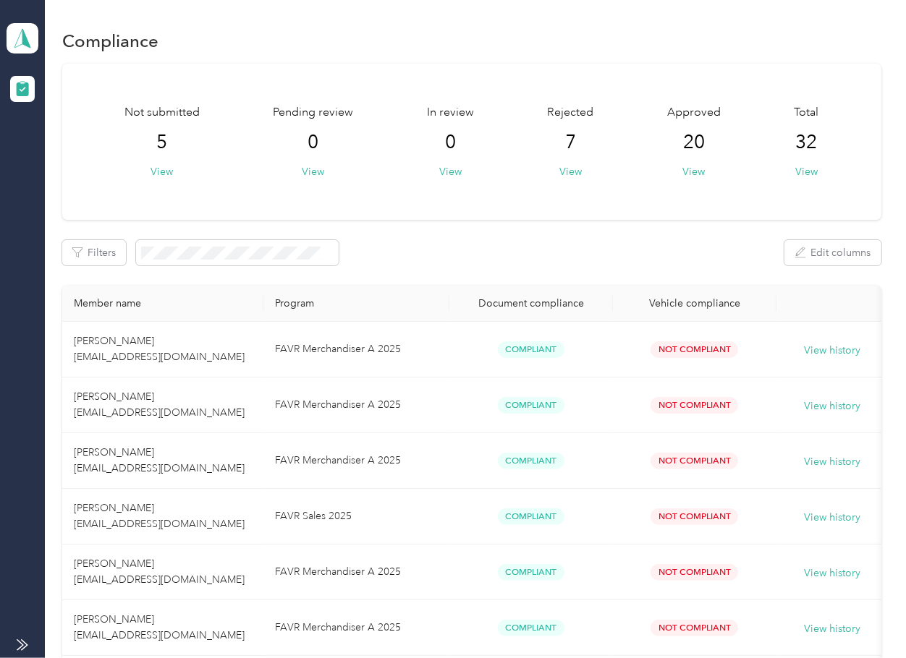
click at [414, 197] on div "Not submitted 5 View Pending review 0 View In review 0 View Rejected 7 View App…" at bounding box center [471, 142] width 818 height 156
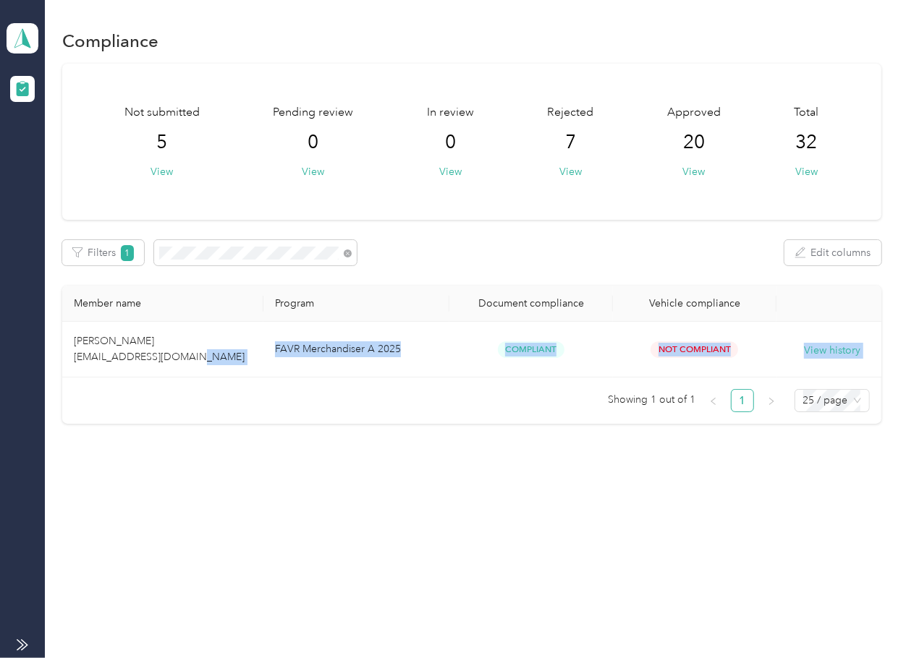
drag, startPoint x: 211, startPoint y: 333, endPoint x: 197, endPoint y: 396, distance: 65.1
click at [197, 396] on div "Member name Program Document compliance Vehicle compliance [PERSON_NAME] [EMAIL…" at bounding box center [471, 349] width 818 height 127
click at [194, 408] on ul "Showing 1 out of 1 1 25 / page" at bounding box center [465, 400] width 807 height 23
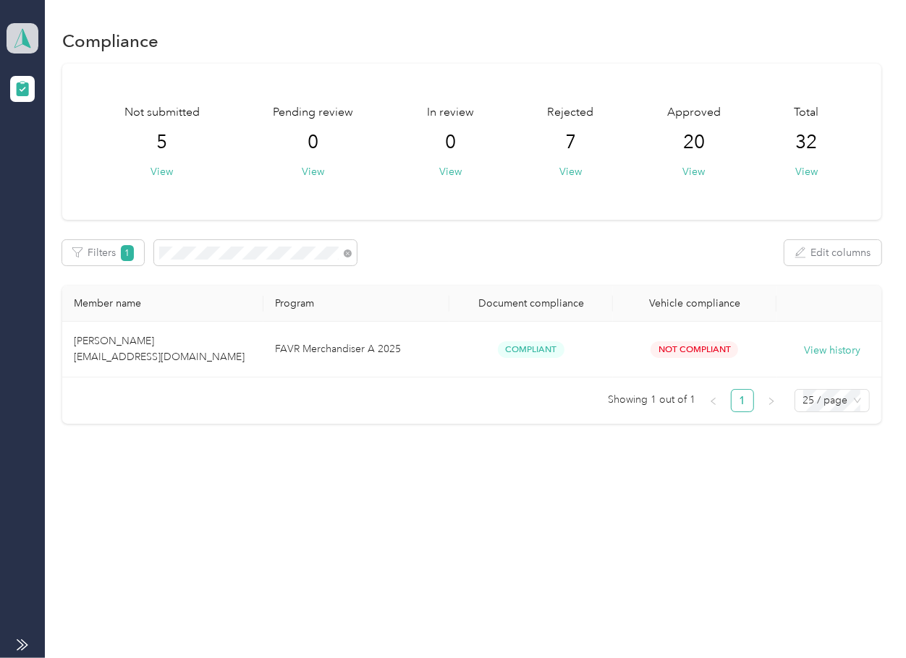
click at [17, 41] on icon at bounding box center [23, 38] width 22 height 20
click at [61, 157] on div "Log out" at bounding box center [47, 151] width 56 height 15
